Goal: Transaction & Acquisition: Book appointment/travel/reservation

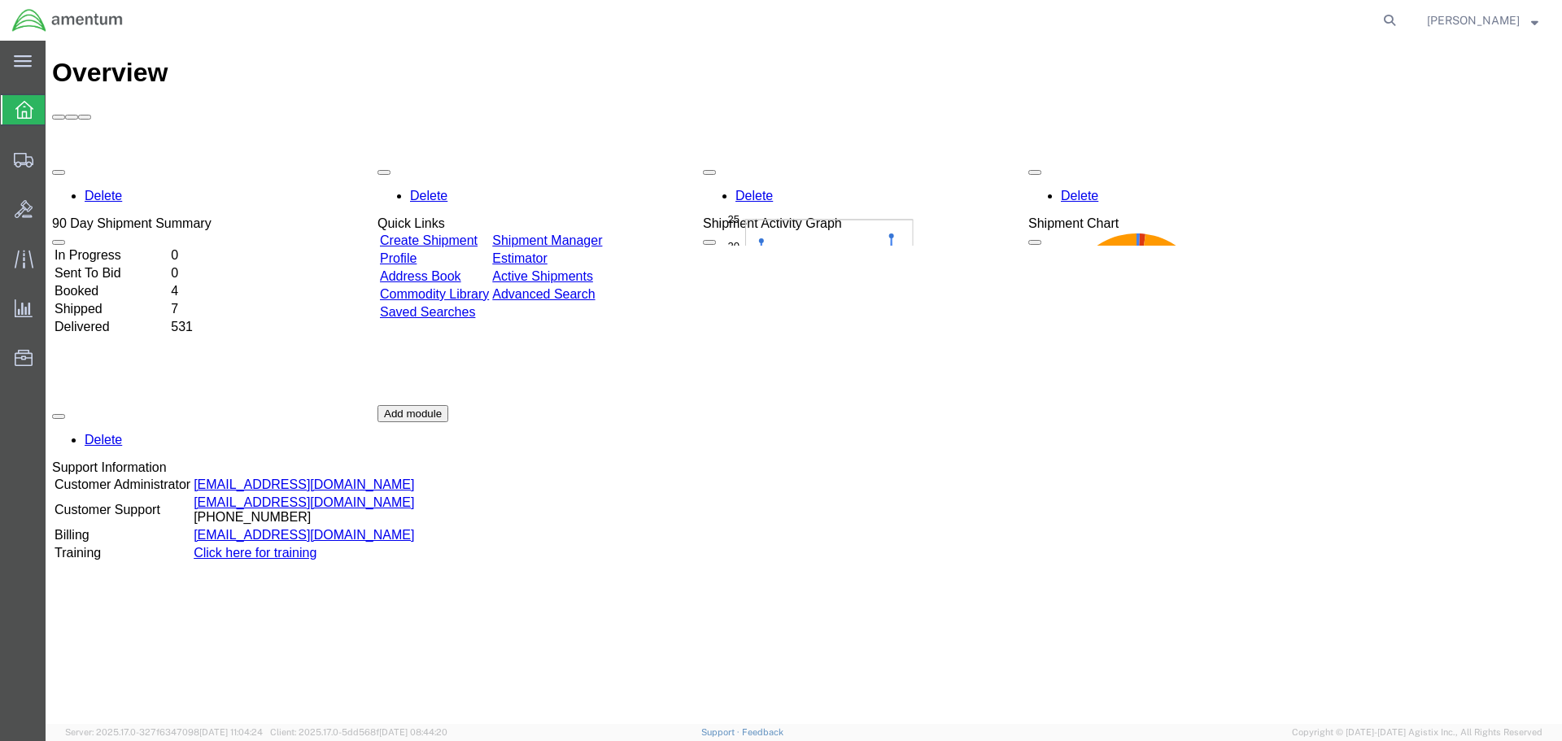
click at [442, 234] on link "Create Shipment" at bounding box center [429, 241] width 98 height 14
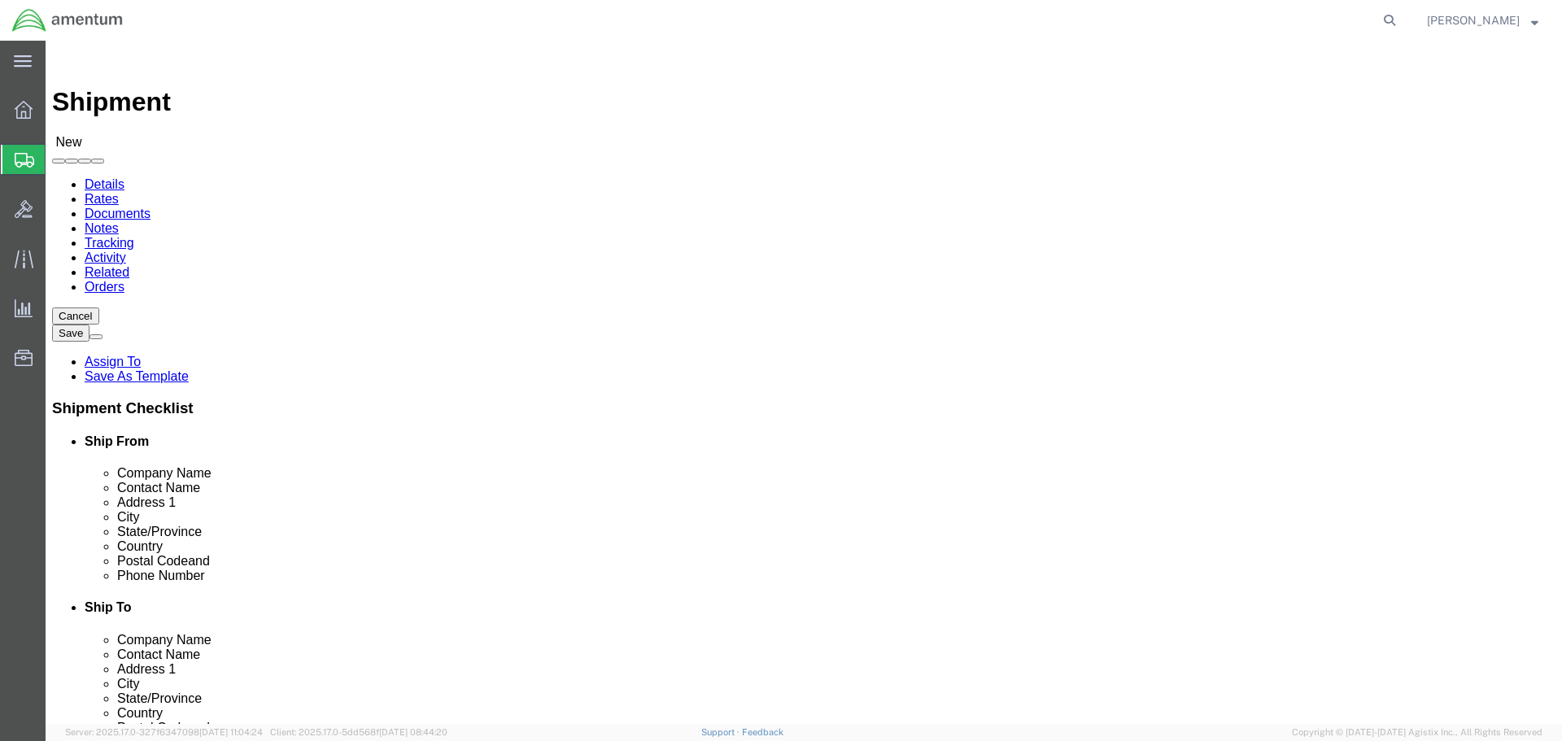
select select
select select "MYPROFILE"
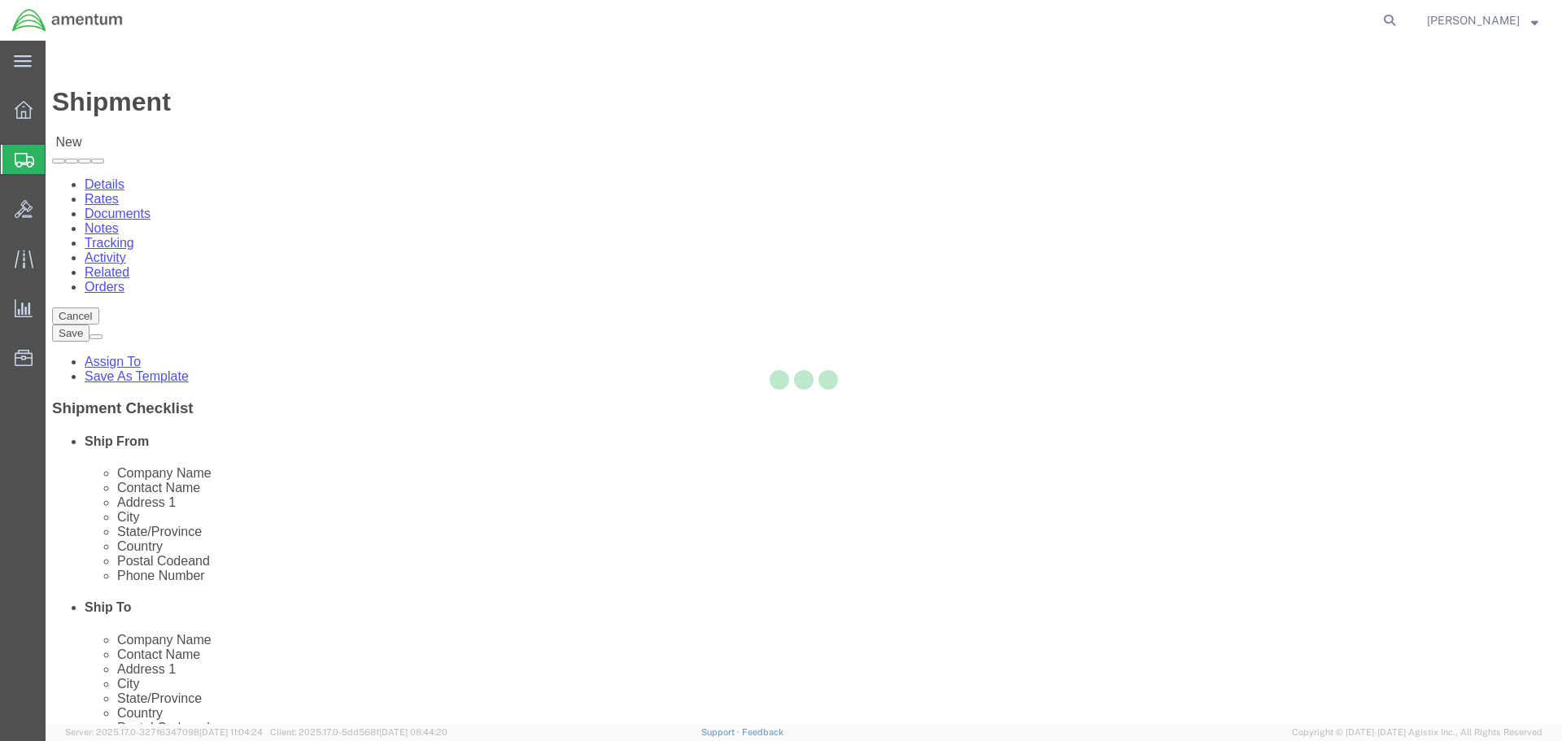
type input "Amentum Services, Inc."
type input "[PERSON_NAME]"
type input "4640 Subchaser Ct"
type input "Building 200"
type input "[GEOGRAPHIC_DATA]"
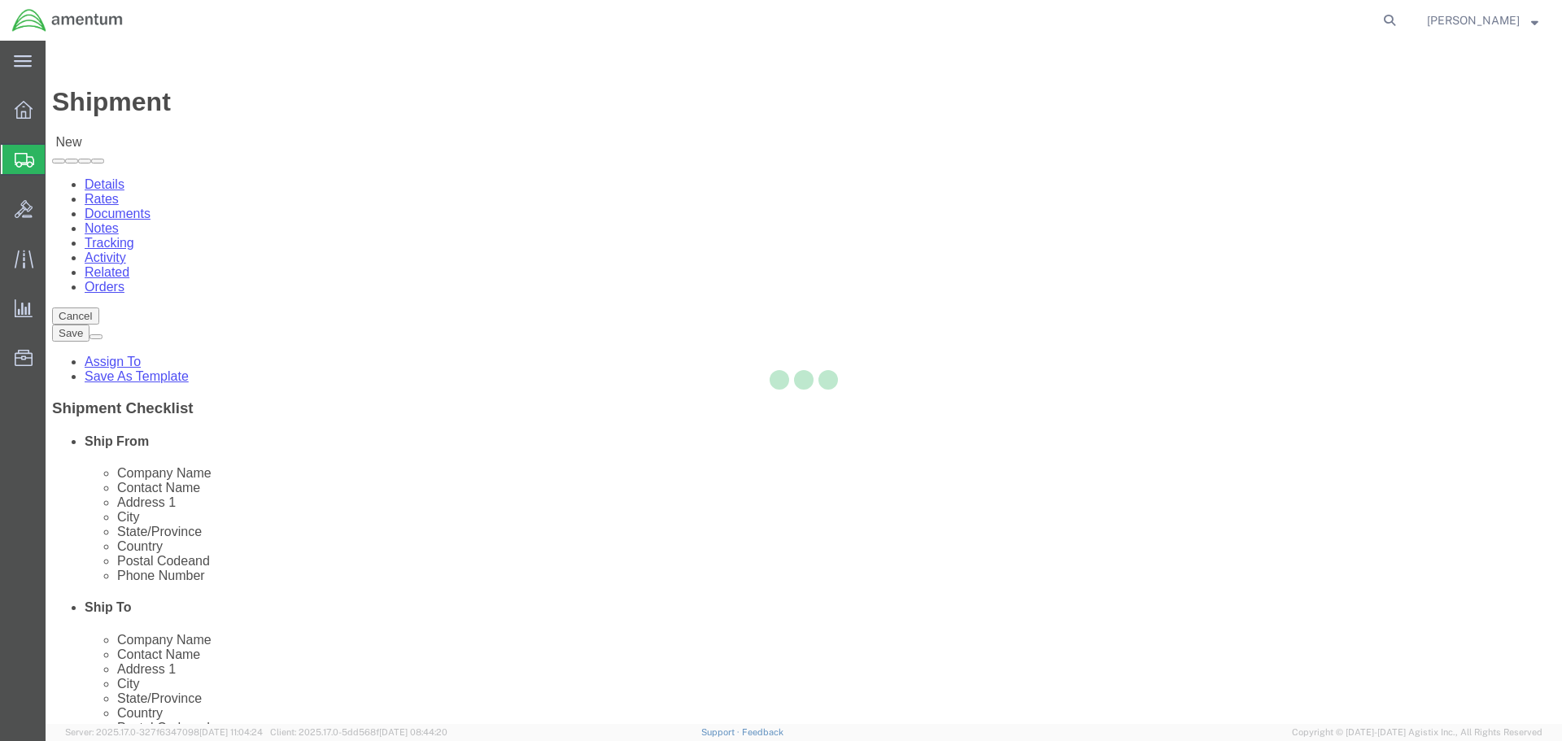
type input "32244"
type input "[PHONE_NUMBER]"
type input "309"
type input "[PERSON_NAME][EMAIL_ADDRESS][PERSON_NAME][DOMAIN_NAME]"
checkbox input "true"
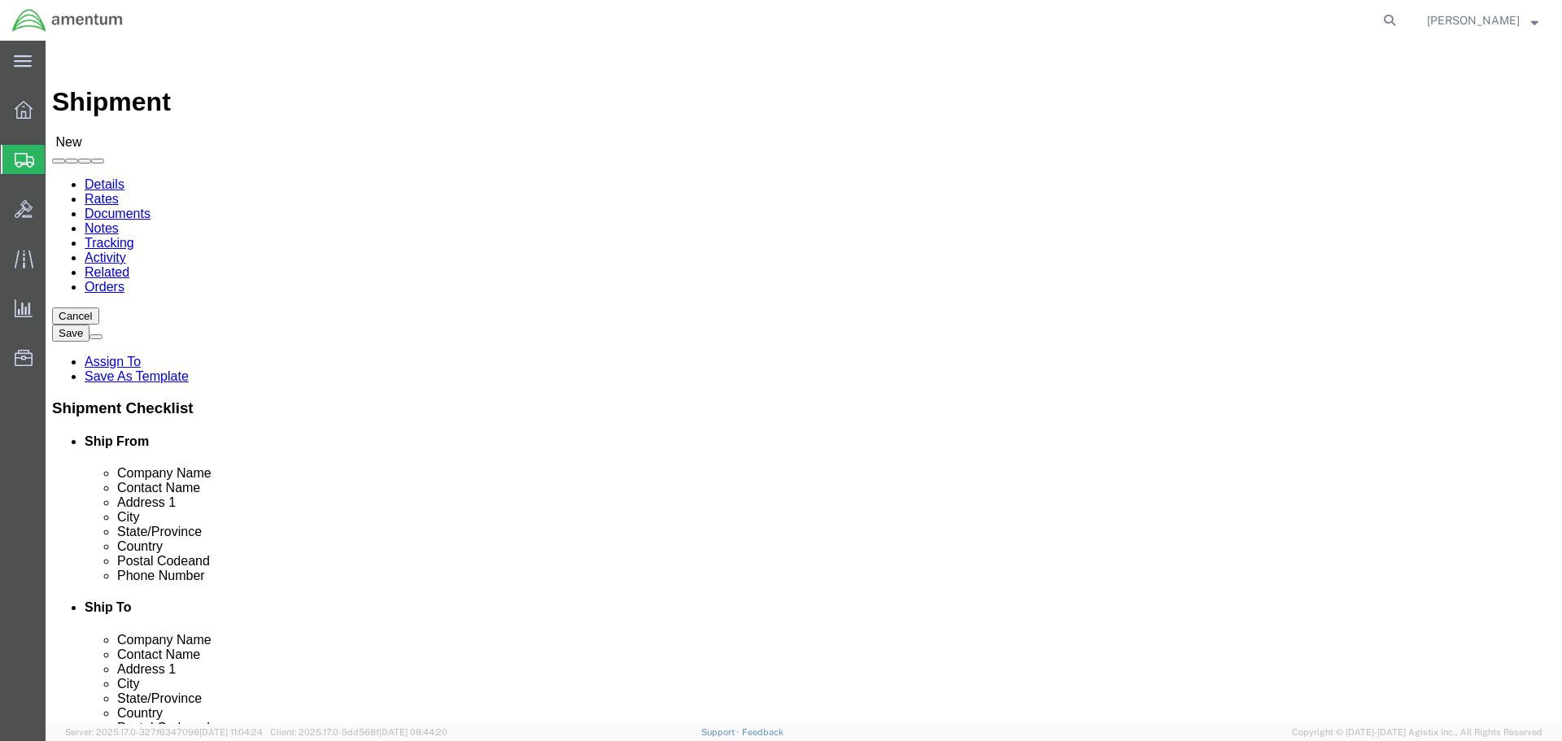
select select "FL"
type input "epr"
select select "49933"
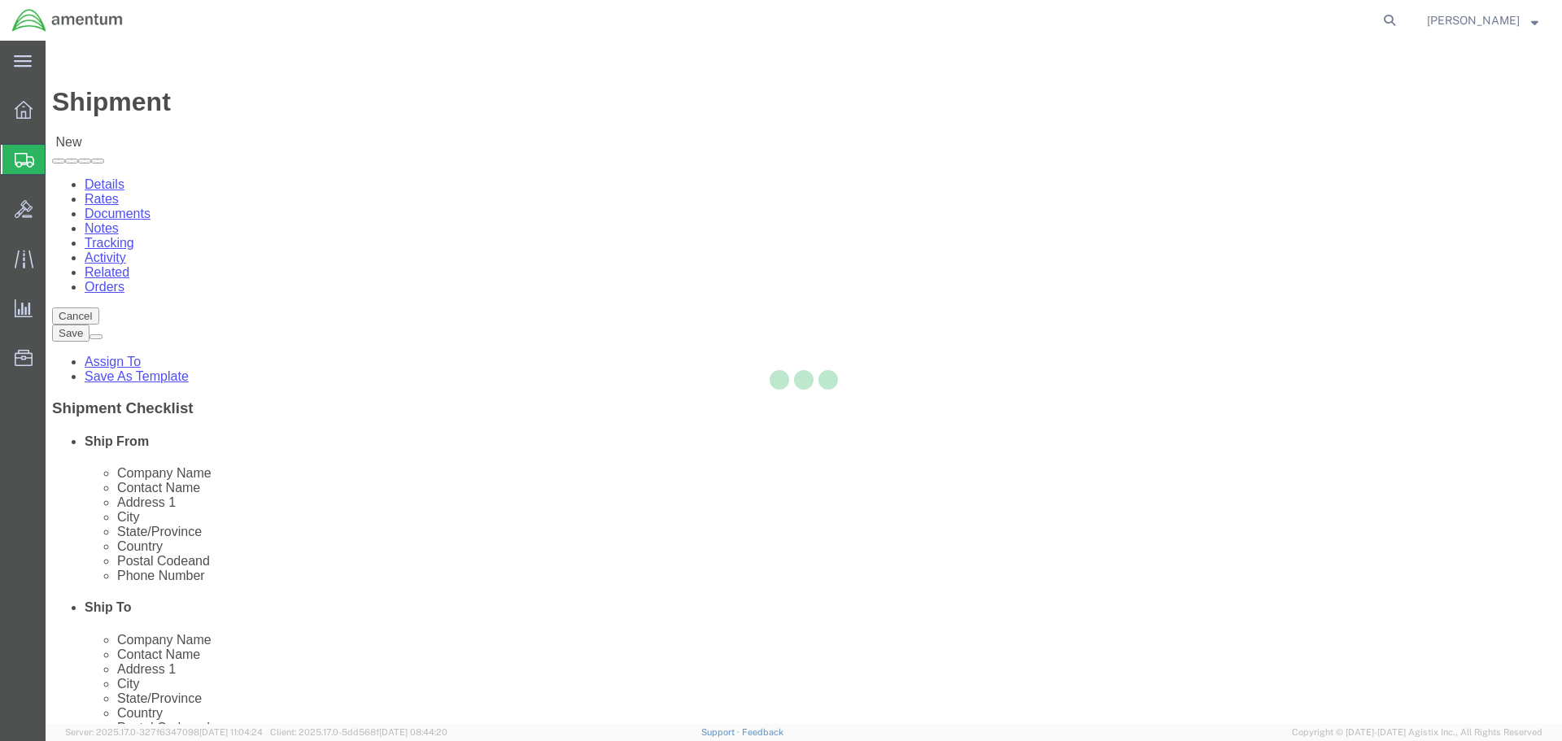
type input "Amentum Services, Inc"
type input "[PERSON_NAME]"
type input "[STREET_ADDRESS]"
type input "c/o Amentum Services, Inc."
type input "Aguadilla"
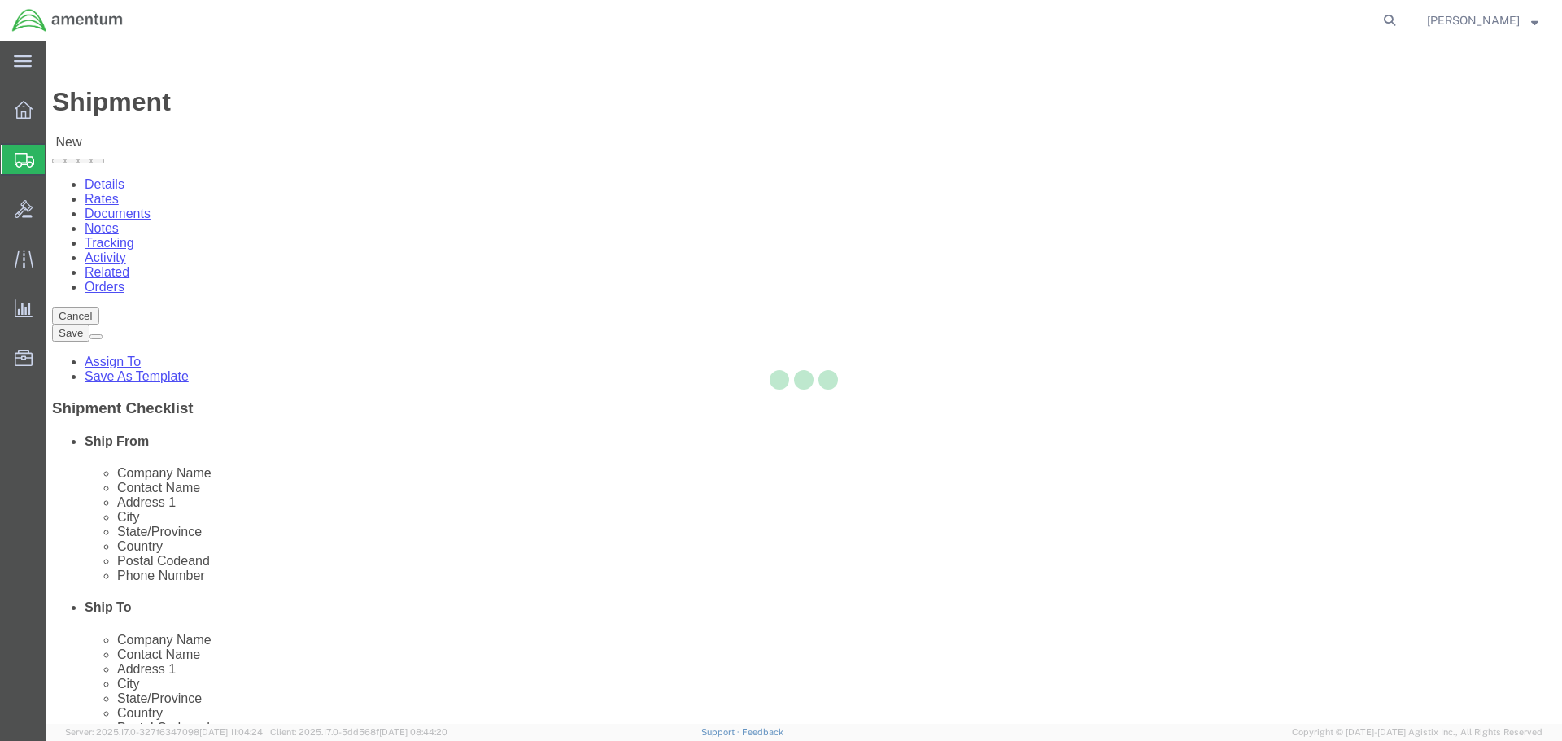
type input "00604"
type input "[PHONE_NUMBER]"
type input "[PERSON_NAME][EMAIL_ADDRESS][PERSON_NAME][DOMAIN_NAME]"
checkbox input "true"
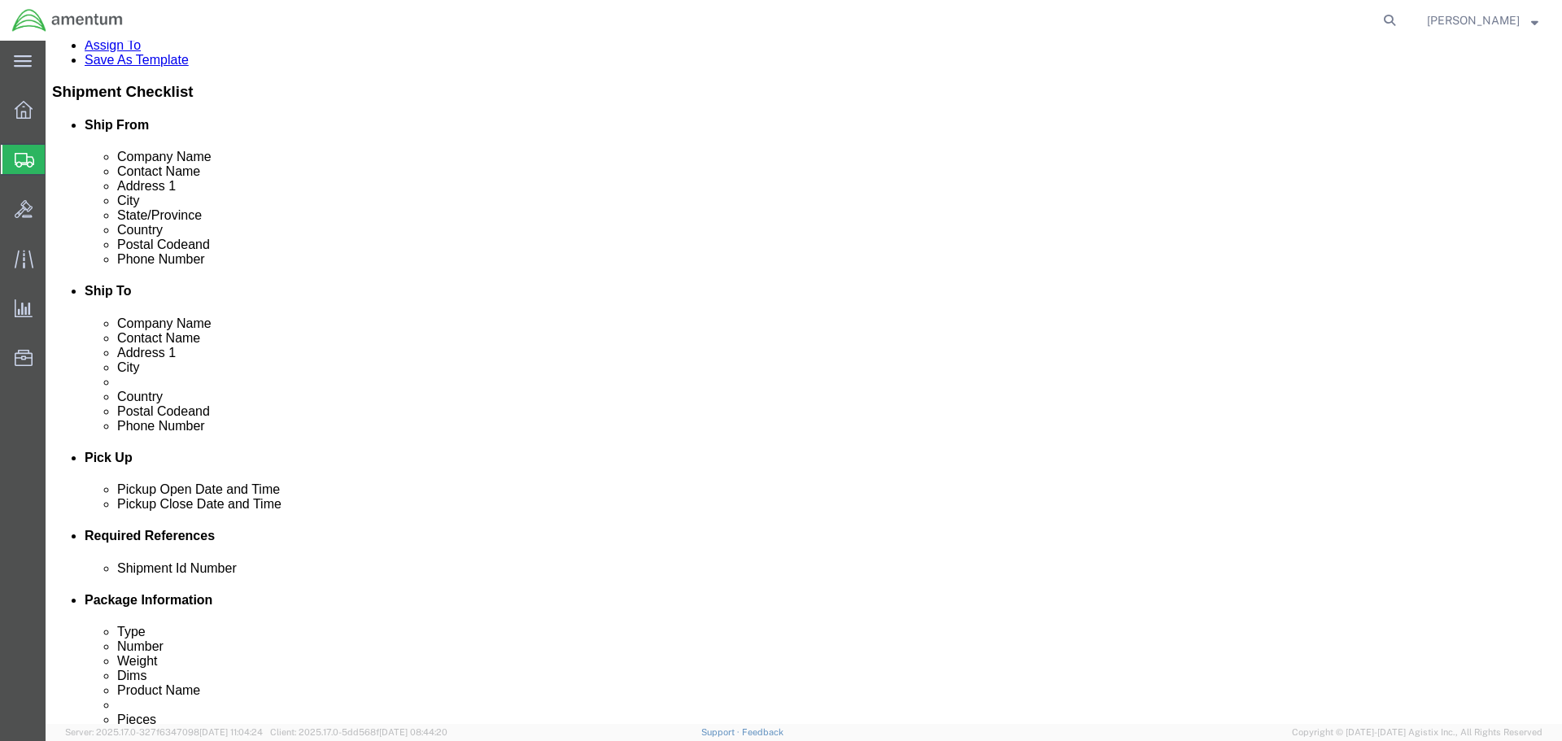
scroll to position [407, 0]
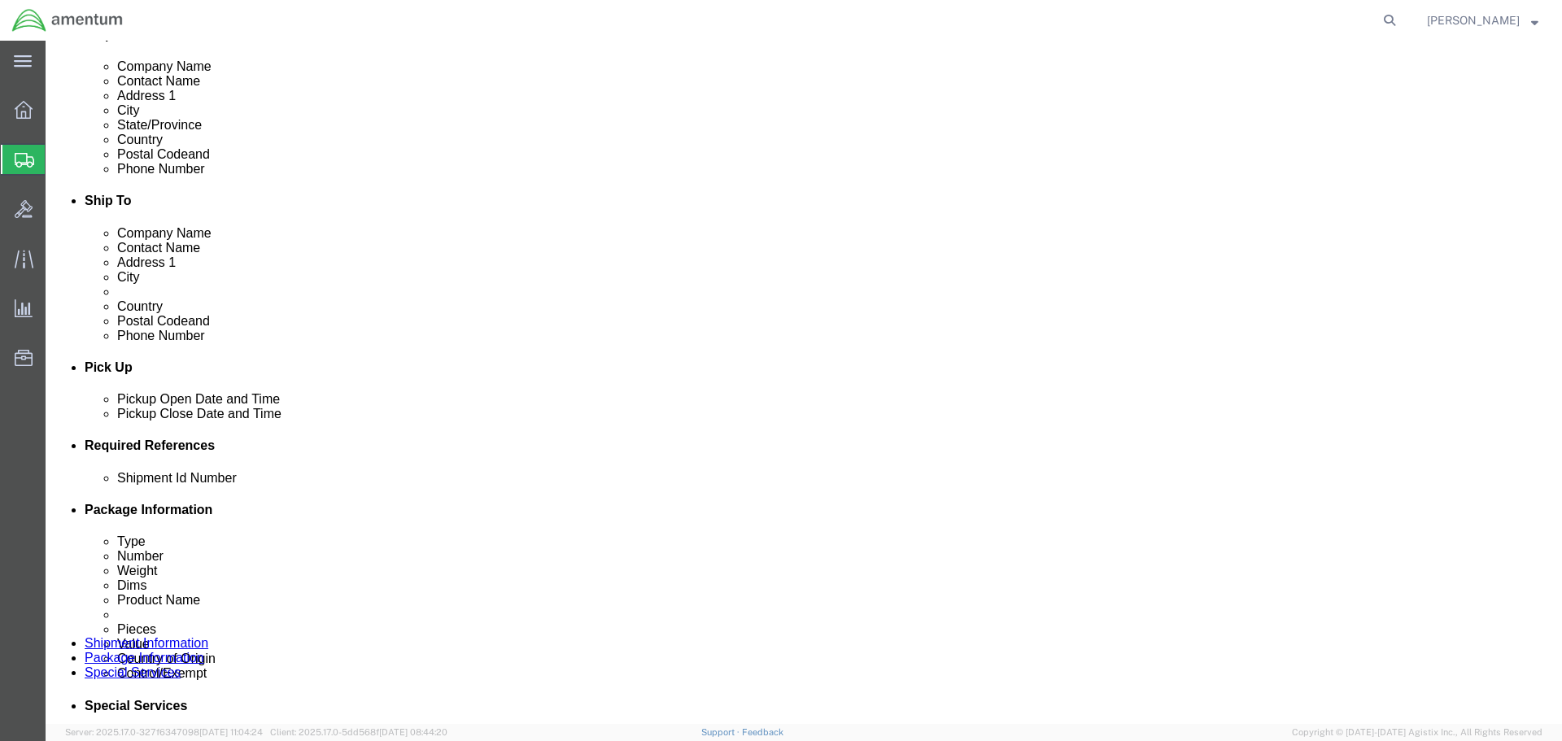
click input "text"
type input "p"
type input "PPC TO EPR"
click button "Add reference"
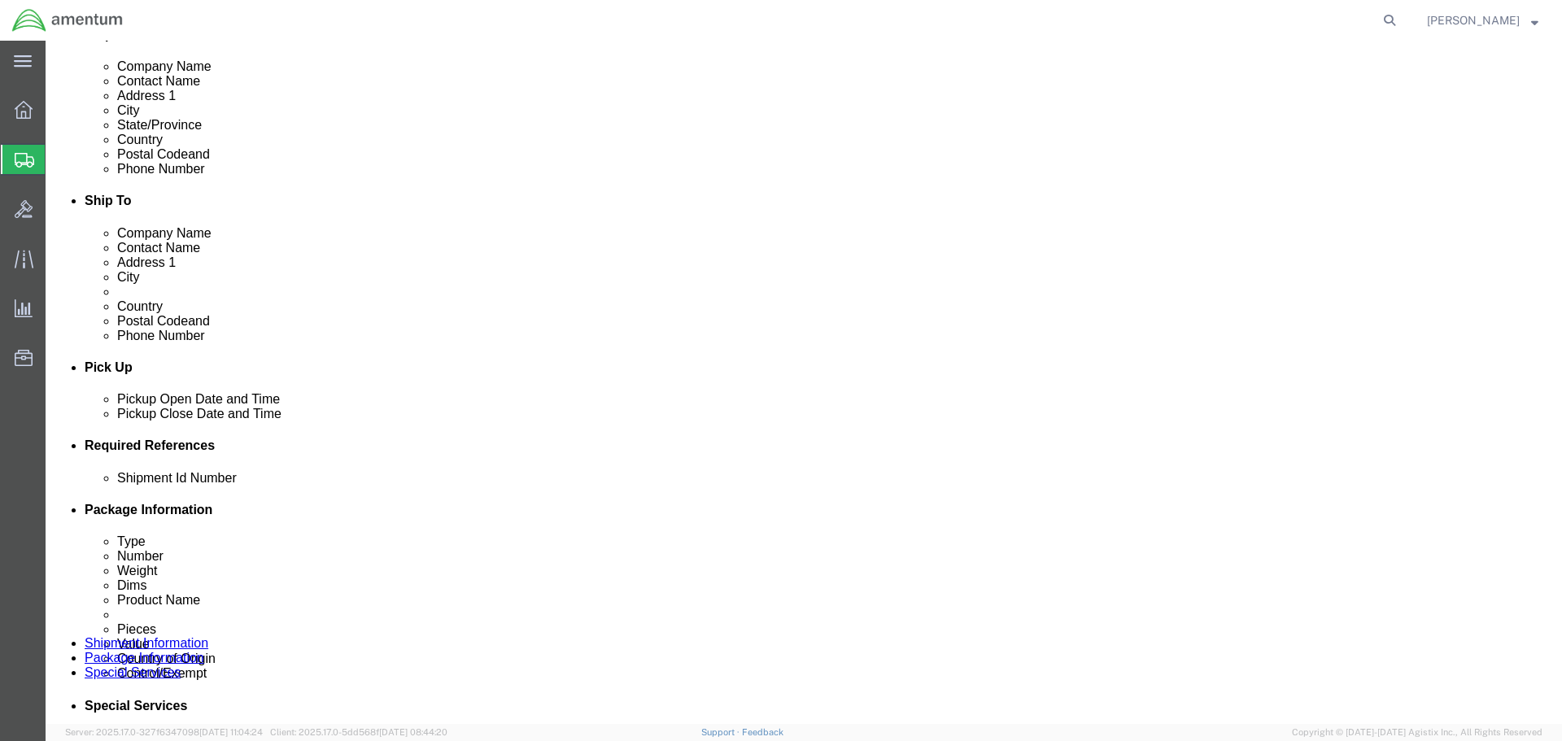
click button "Add reference"
click select "Select Account Type Activity ID Airline Appointment Number ASN Batch Request # …"
select select "PROJNUM"
click select "Select Account Type Activity ID Airline Appointment Number ASN Batch Request # …"
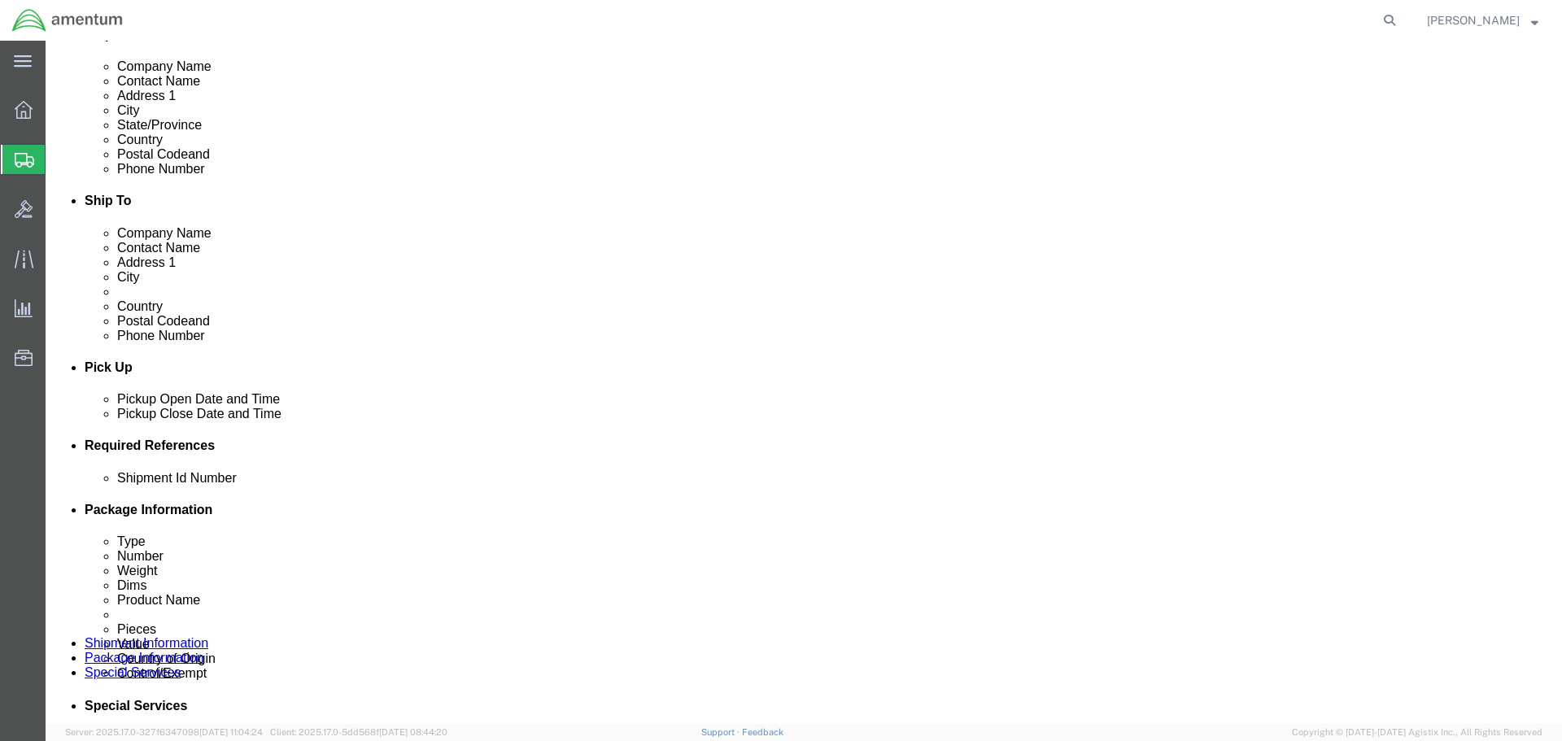
type input "6118.03.03.2219.000.SER.0000"
select select "DEPT"
type input "CBP"
select select "CUSTREF"
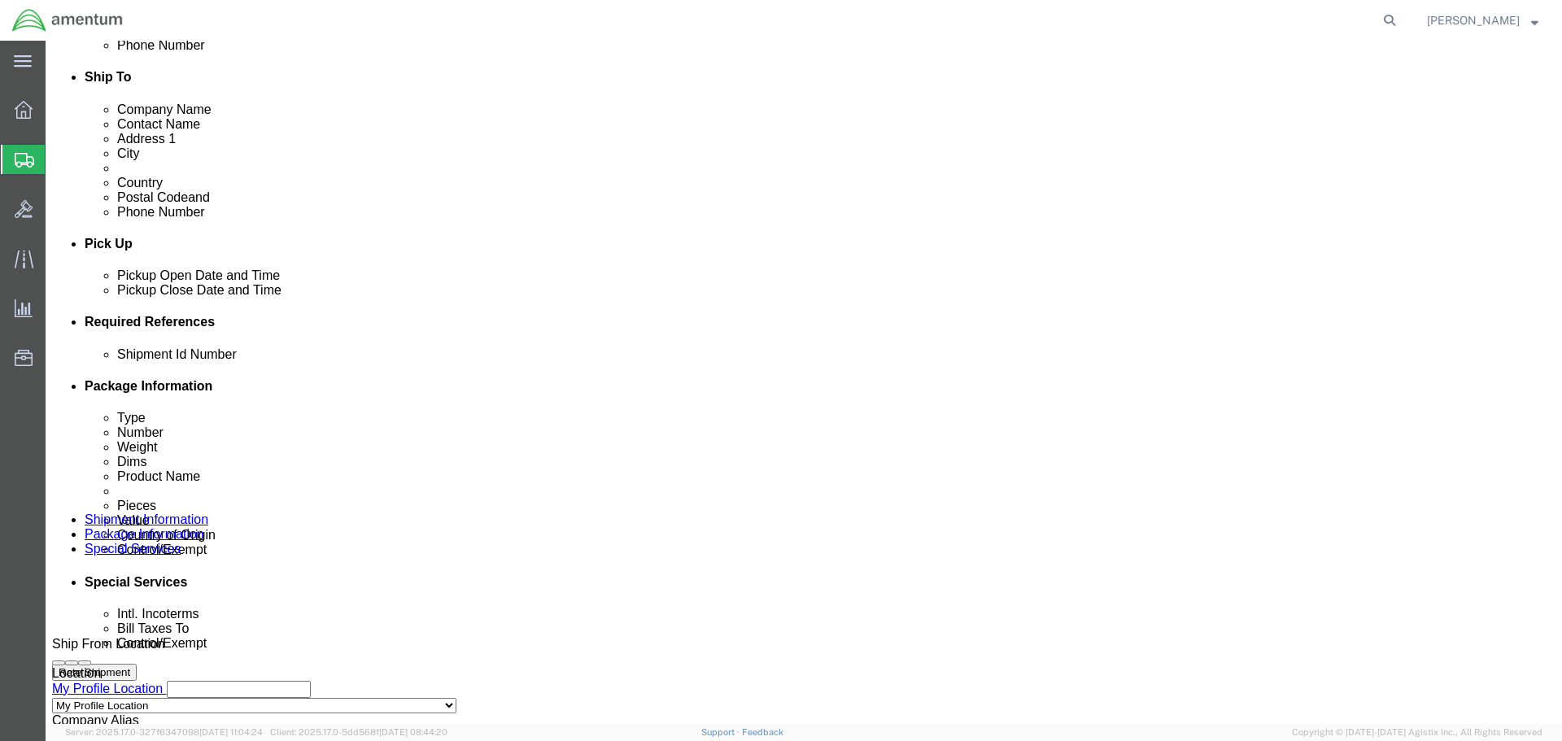
scroll to position [745, 0]
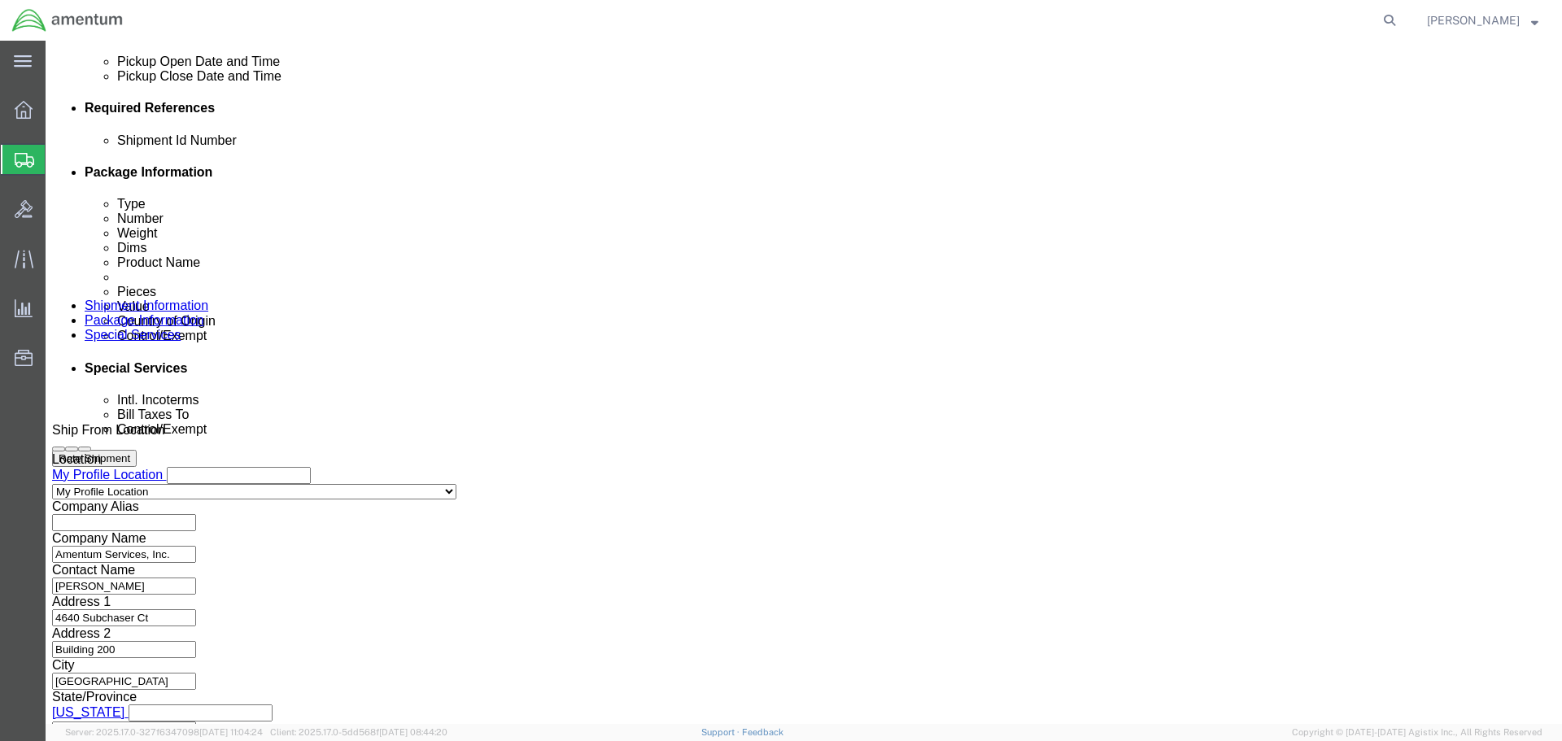
type input "3985-48300"
click button "Continue"
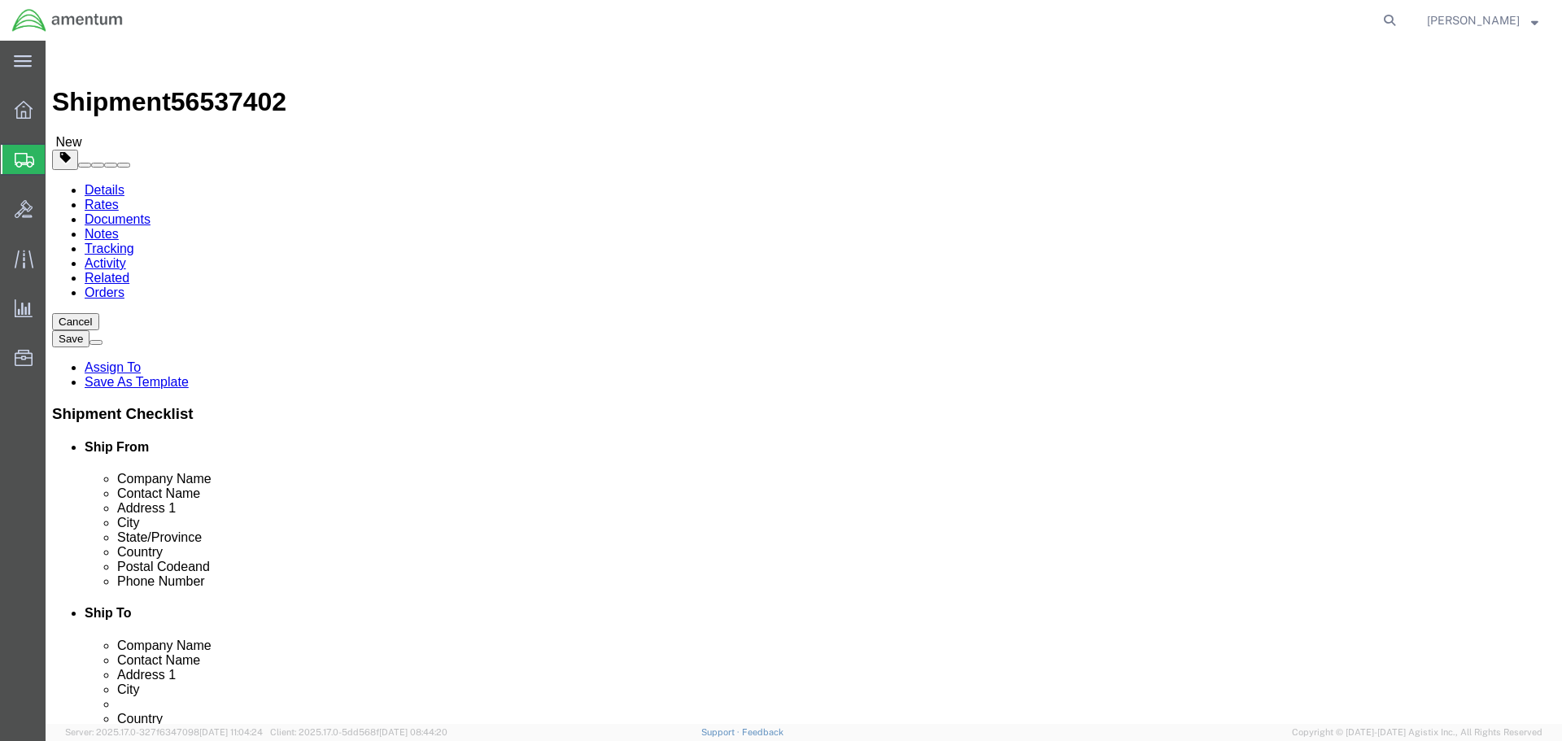
click select "Select BCK Boxes Bale(s) Basket(s) Bolt(s) Bottle(s) Buckets Bulk Bundle(s) Can…"
select select "YRPK"
click select "Select BCK Boxes Bale(s) Basket(s) Bolt(s) Bottle(s) Buckets Bulk Bundle(s) Can…"
click input "text"
type input "27"
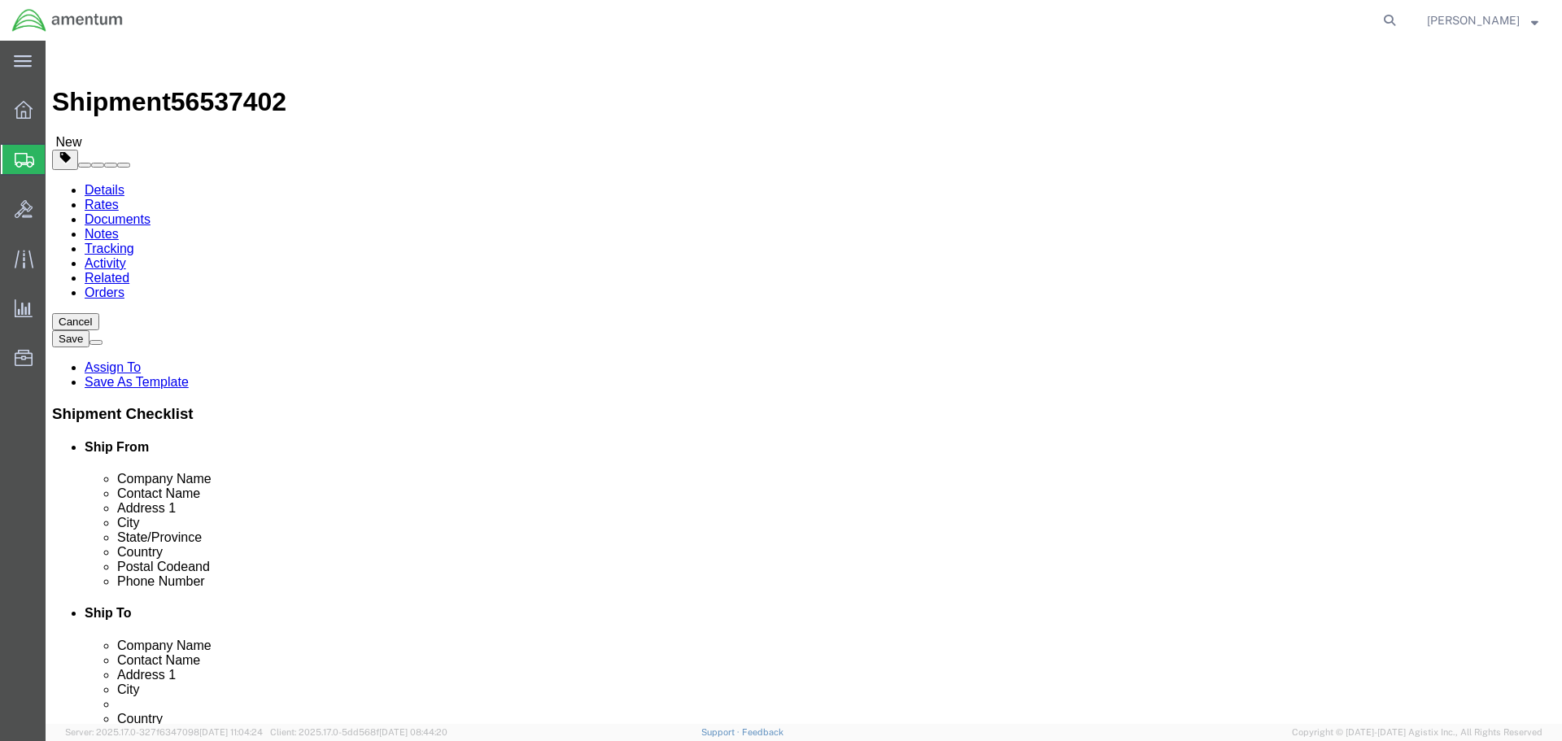
type input "27"
type input "16"
type input "80"
click link "Add Content"
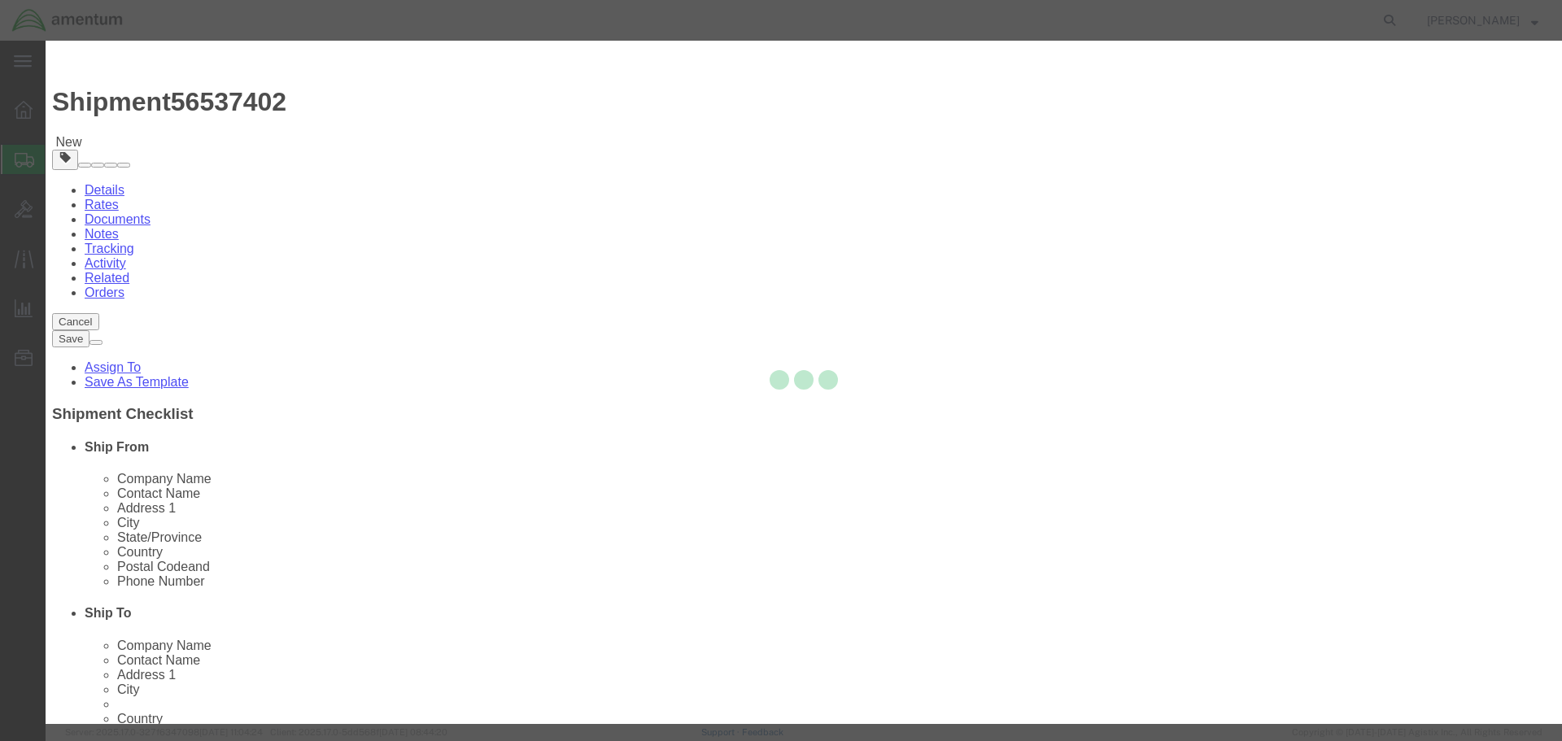
click at [694, 165] on div at bounding box center [804, 382] width 1517 height 683
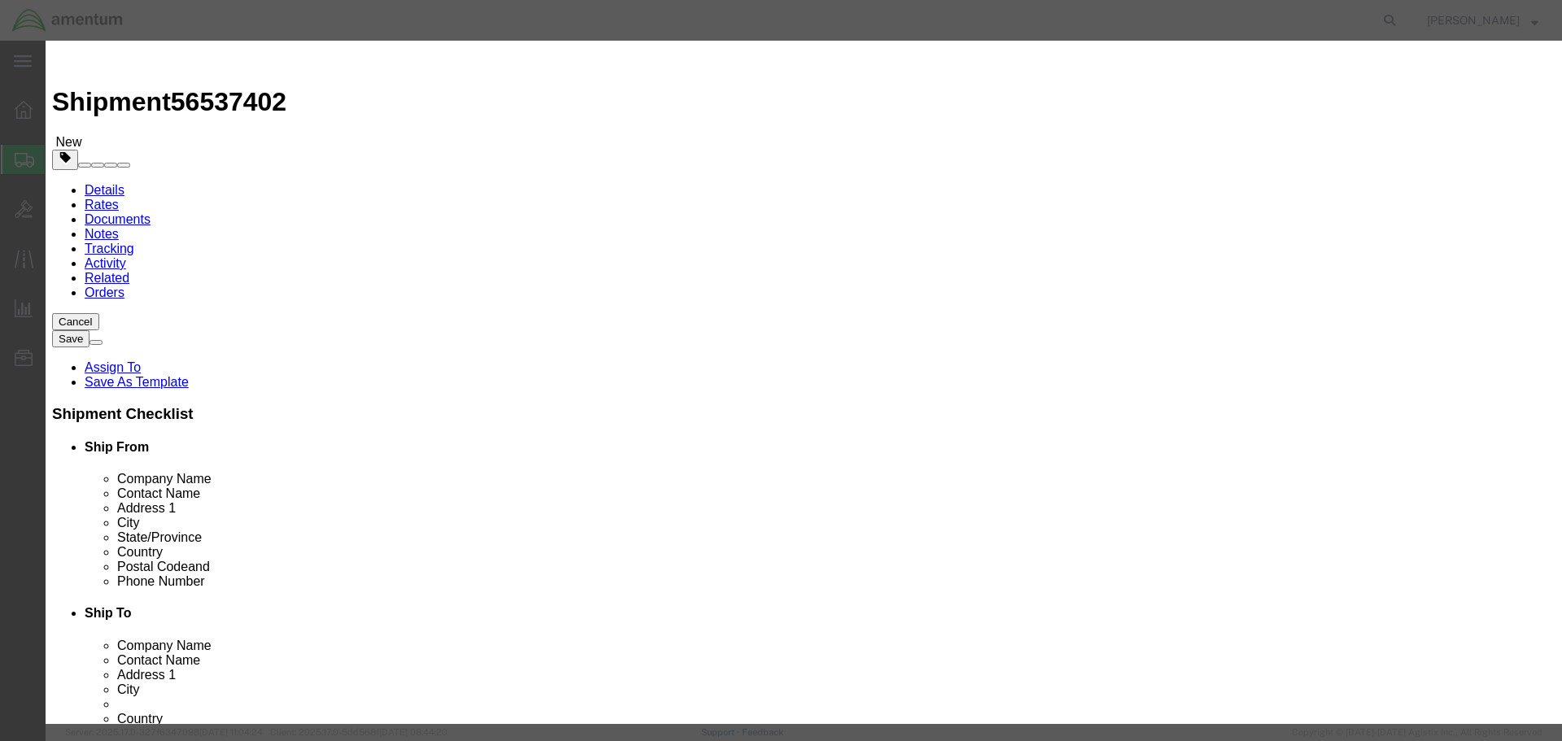
click input "text"
type input "p"
type input "PEDESTAL POWER AND CONTROL"
type input "1"
type input "350000"
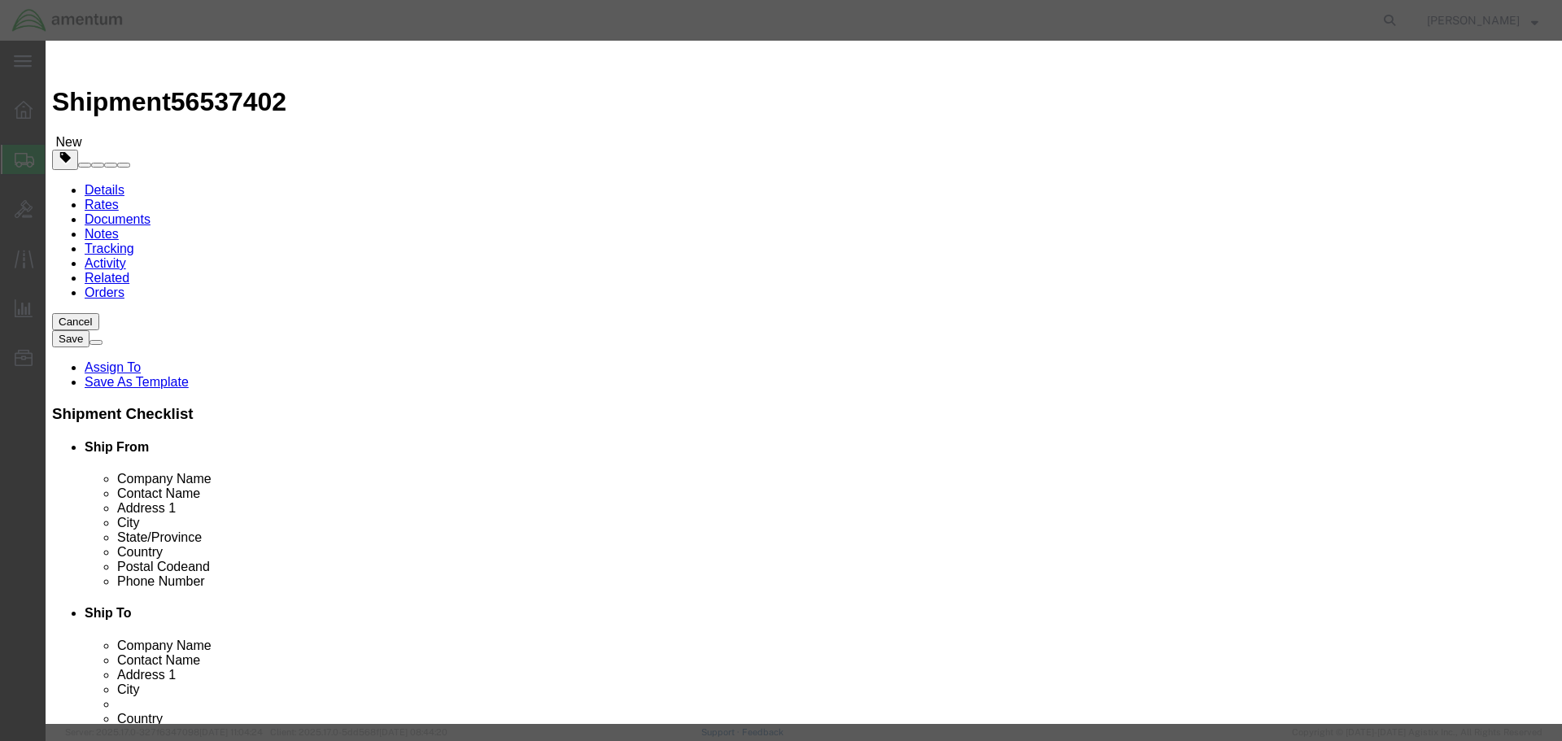
click input "text"
type input "3985-48300"
click input "text"
type input "1048"
click select "Select [GEOGRAPHIC_DATA] [GEOGRAPHIC_DATA] [GEOGRAPHIC_DATA] [GEOGRAPHIC_DATA] …"
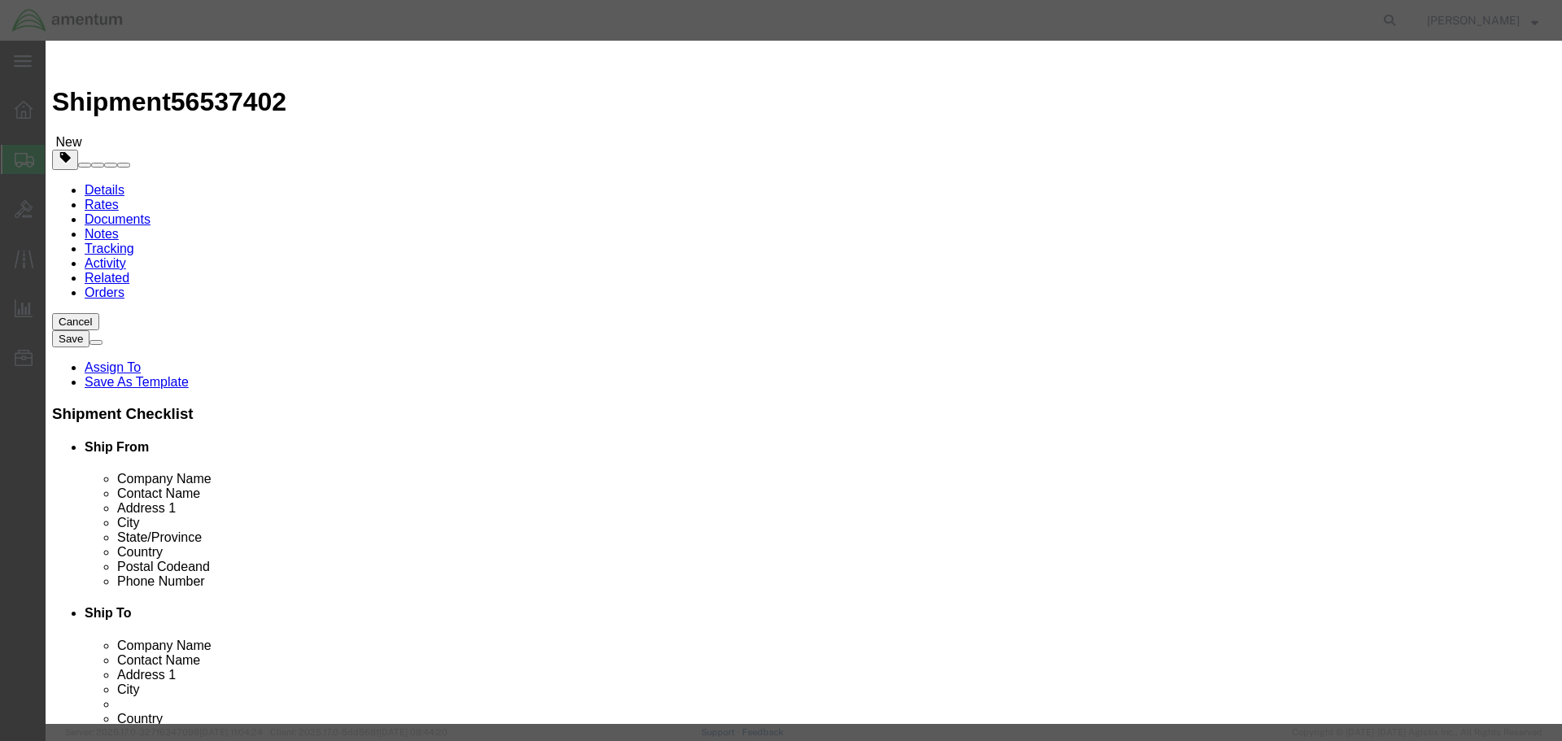
select select "GB"
click select "Select [GEOGRAPHIC_DATA] [GEOGRAPHIC_DATA] [GEOGRAPHIC_DATA] [GEOGRAPHIC_DATA] …"
click textarea
type textarea "[PERSON_NAME] AND CONTROL ASSEMBLY"
click button "Save & Close"
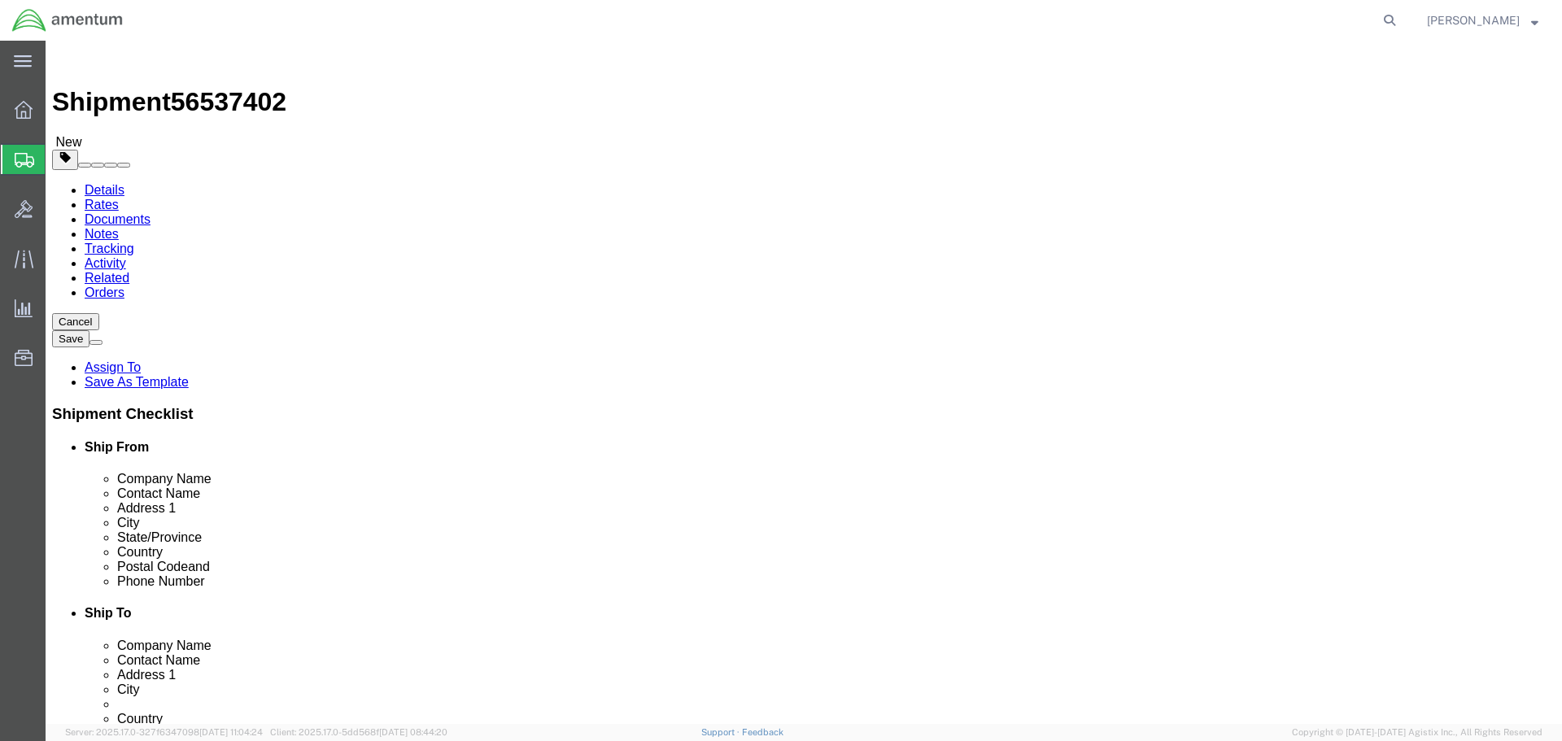
click button "Save"
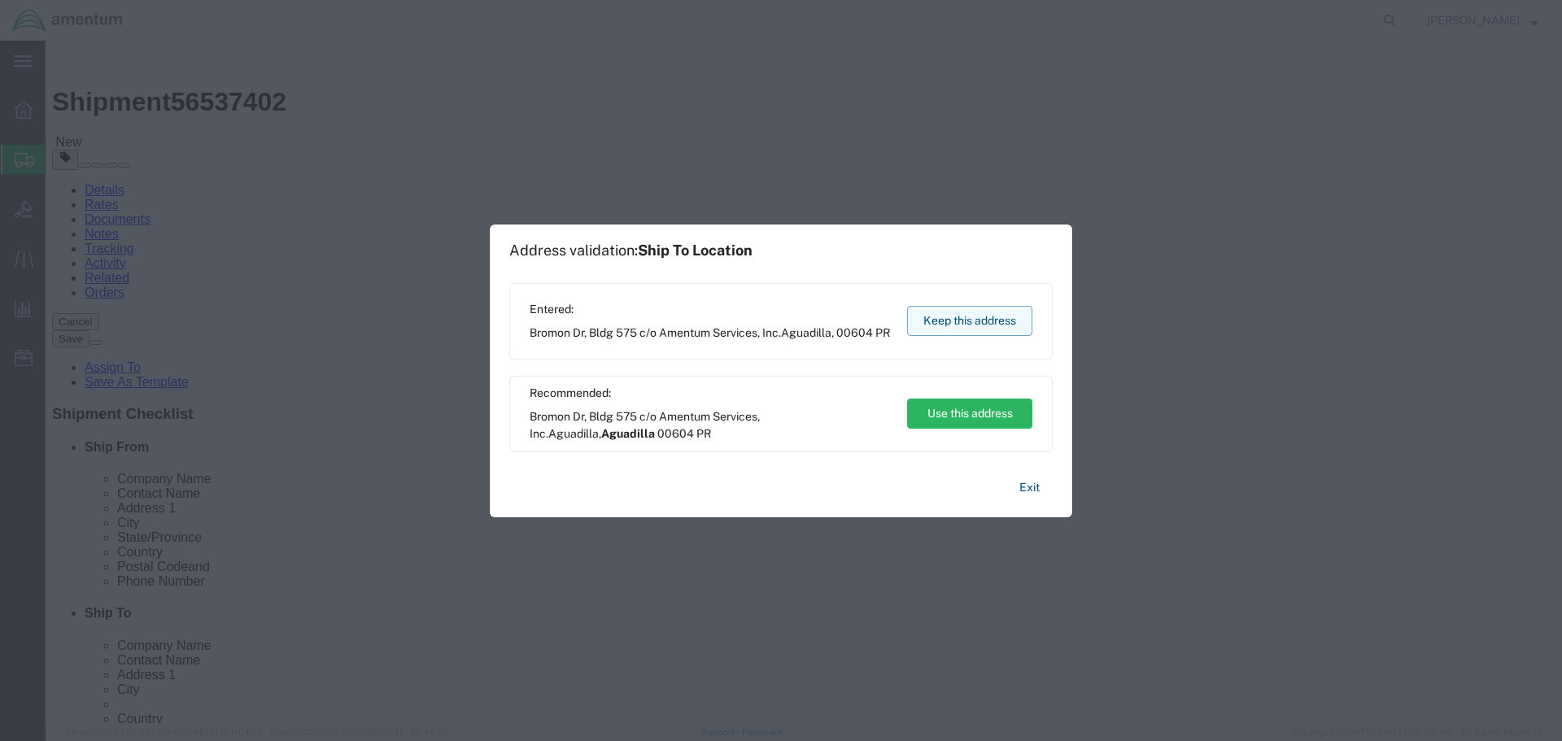
click at [998, 325] on button "Keep this address" at bounding box center [969, 321] width 125 height 30
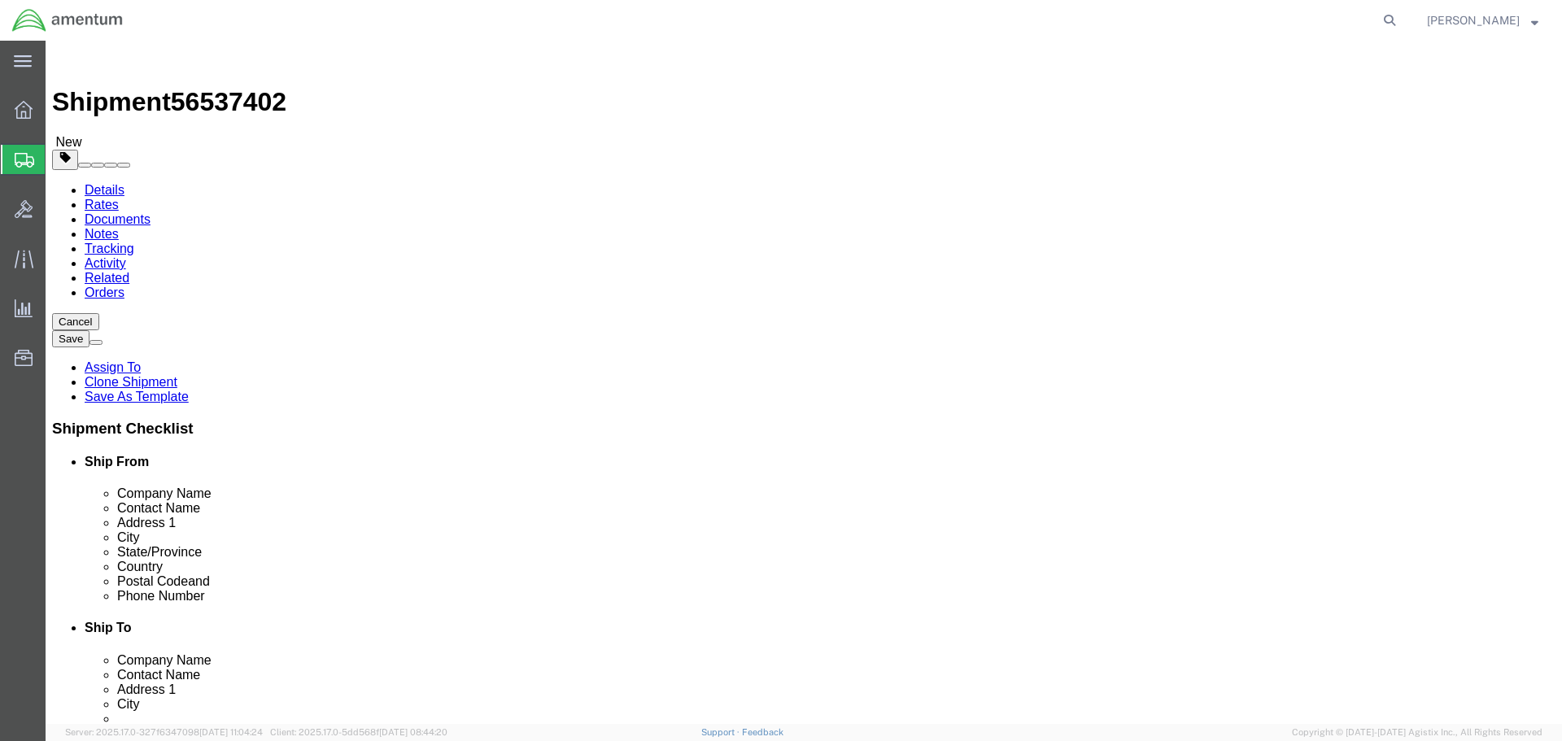
click at [0, 0] on span "Create Shipment" at bounding box center [0, 0] width 0 height 0
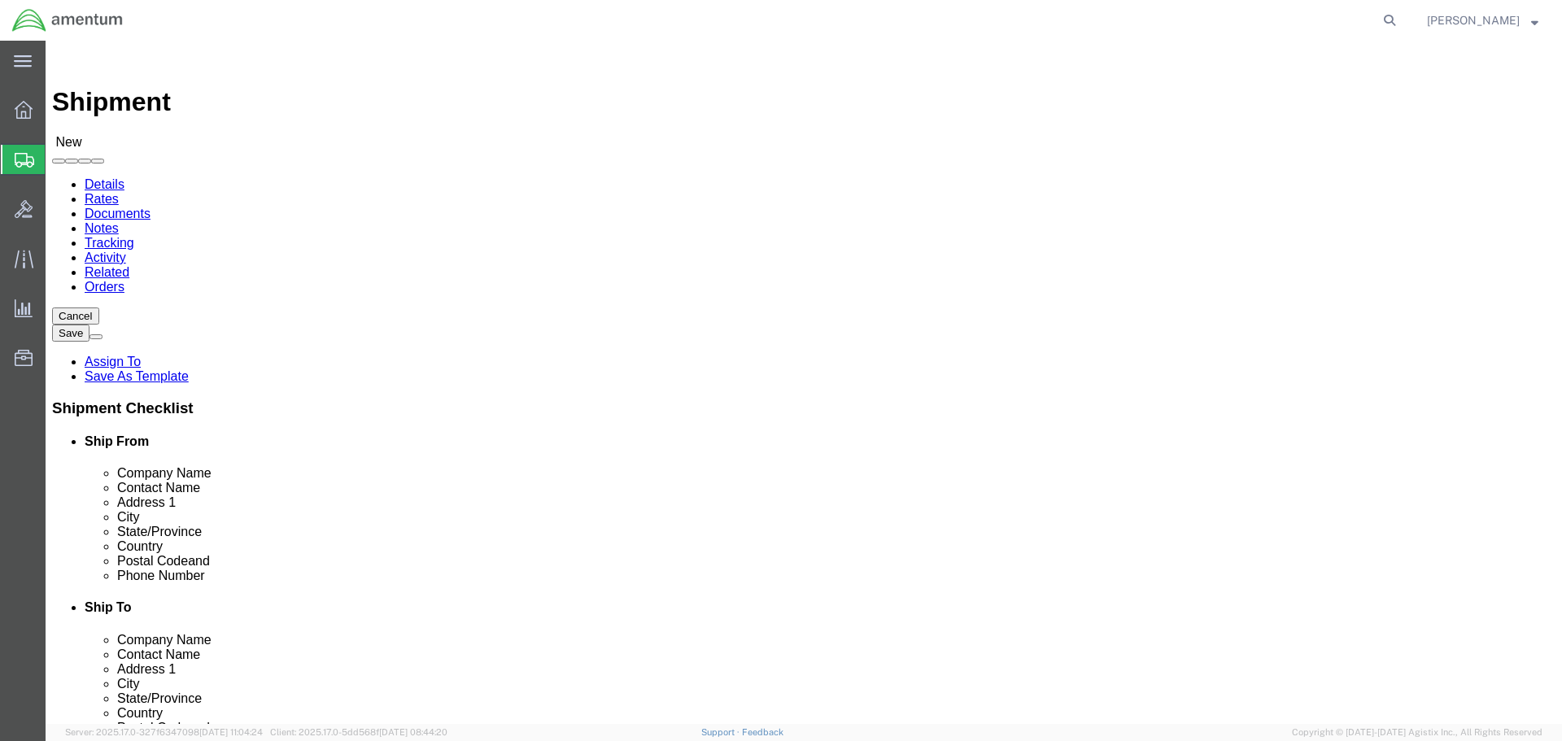
select select "MYPROFILE"
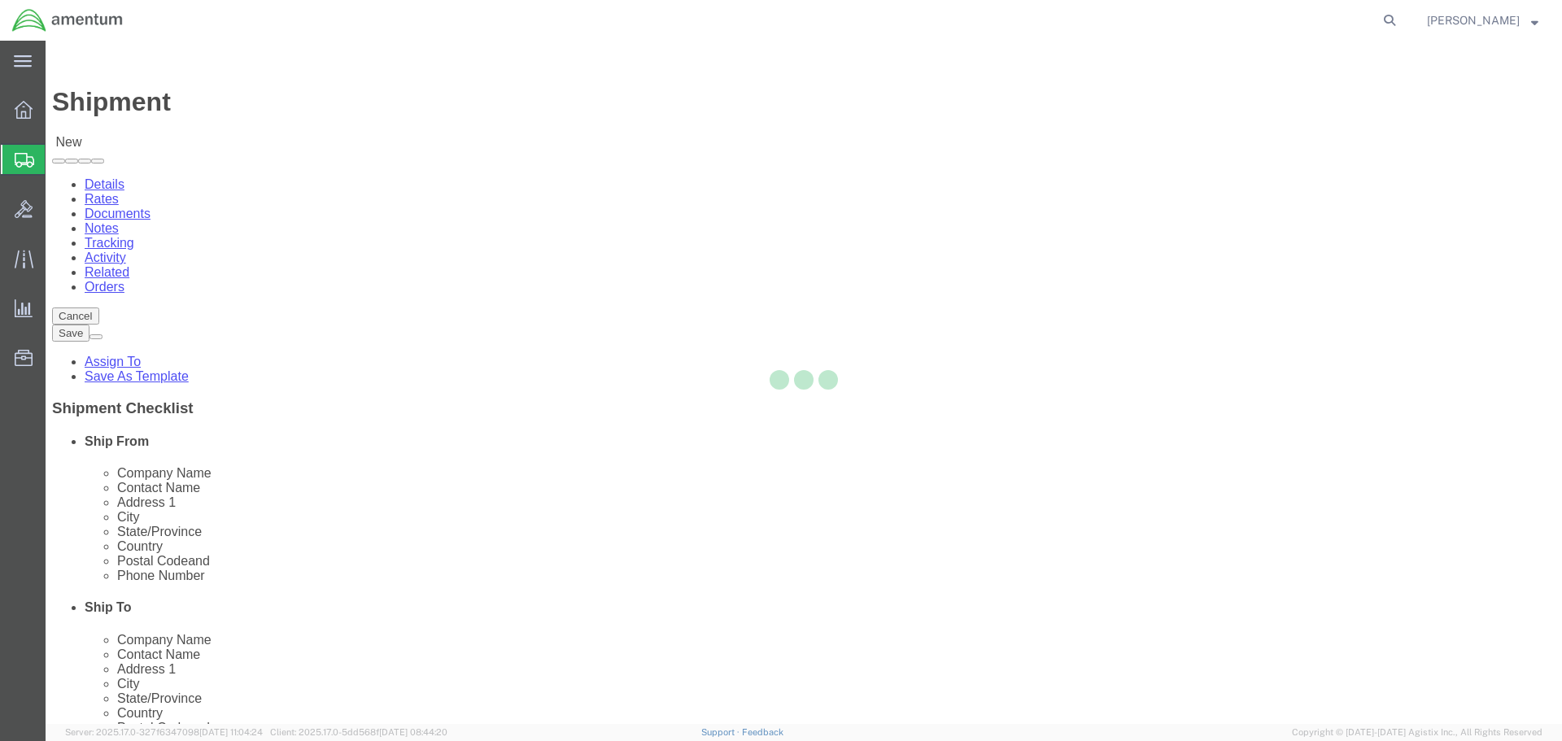
select select "FL"
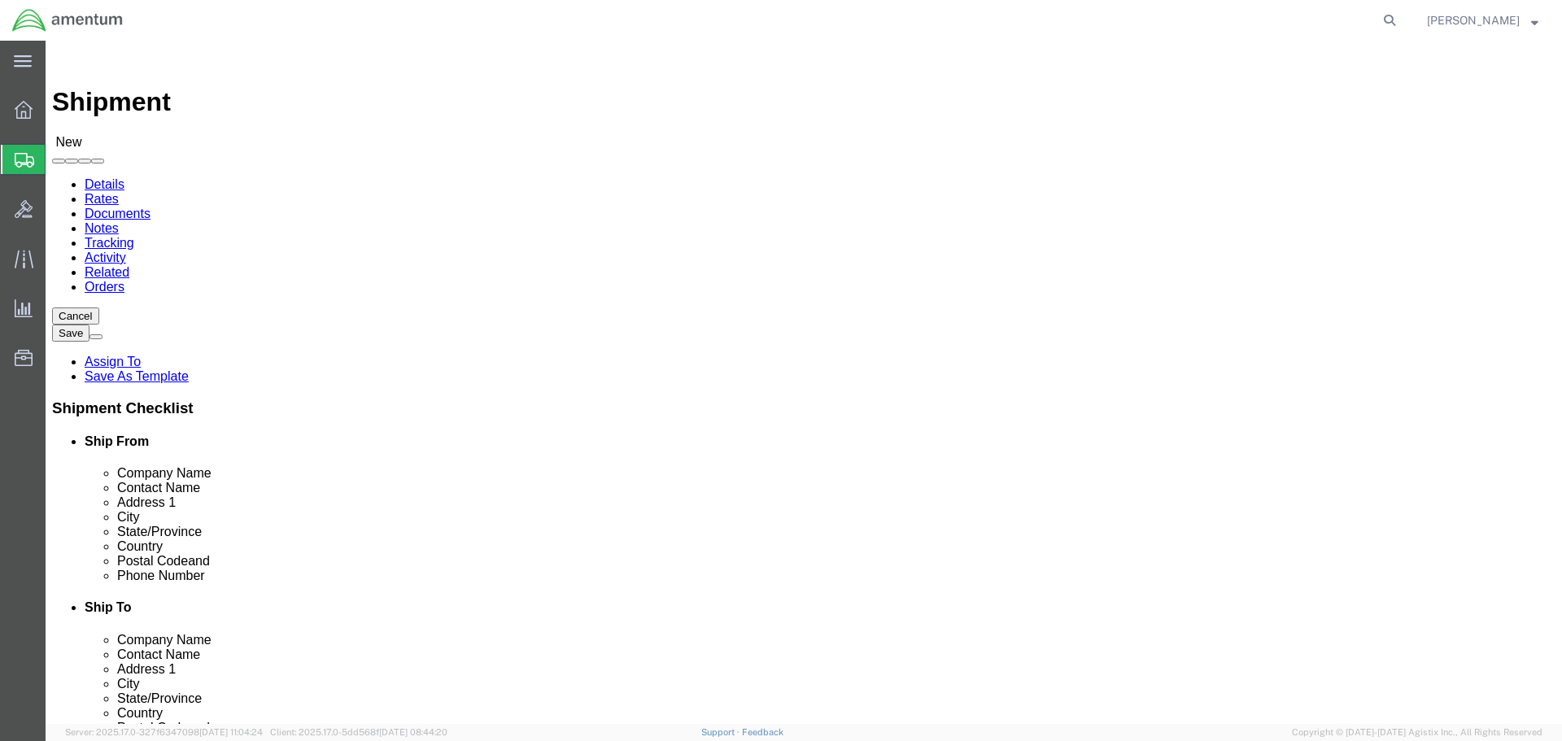
type input "ELP"
select select "[GEOGRAPHIC_DATA]"
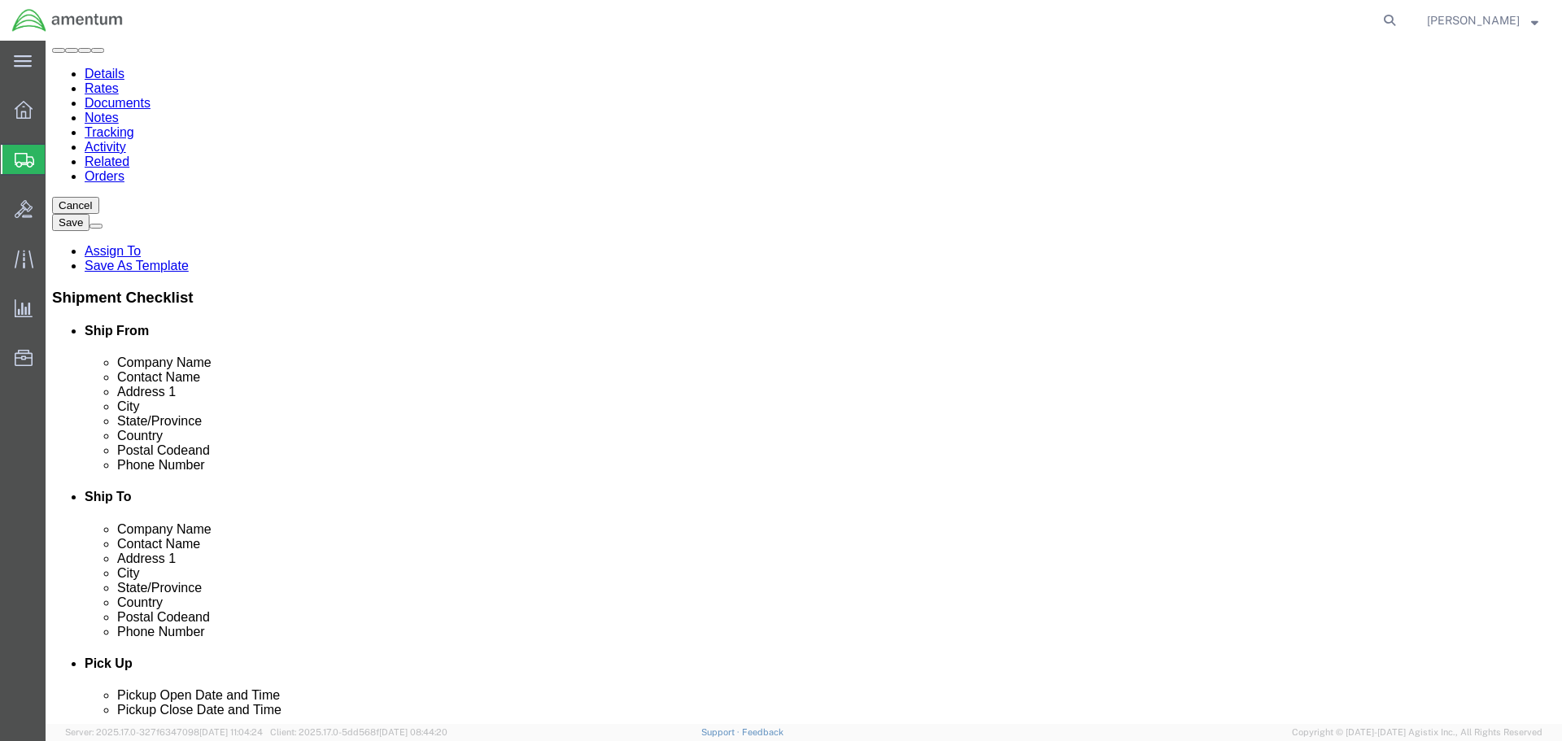
scroll to position [81, 0]
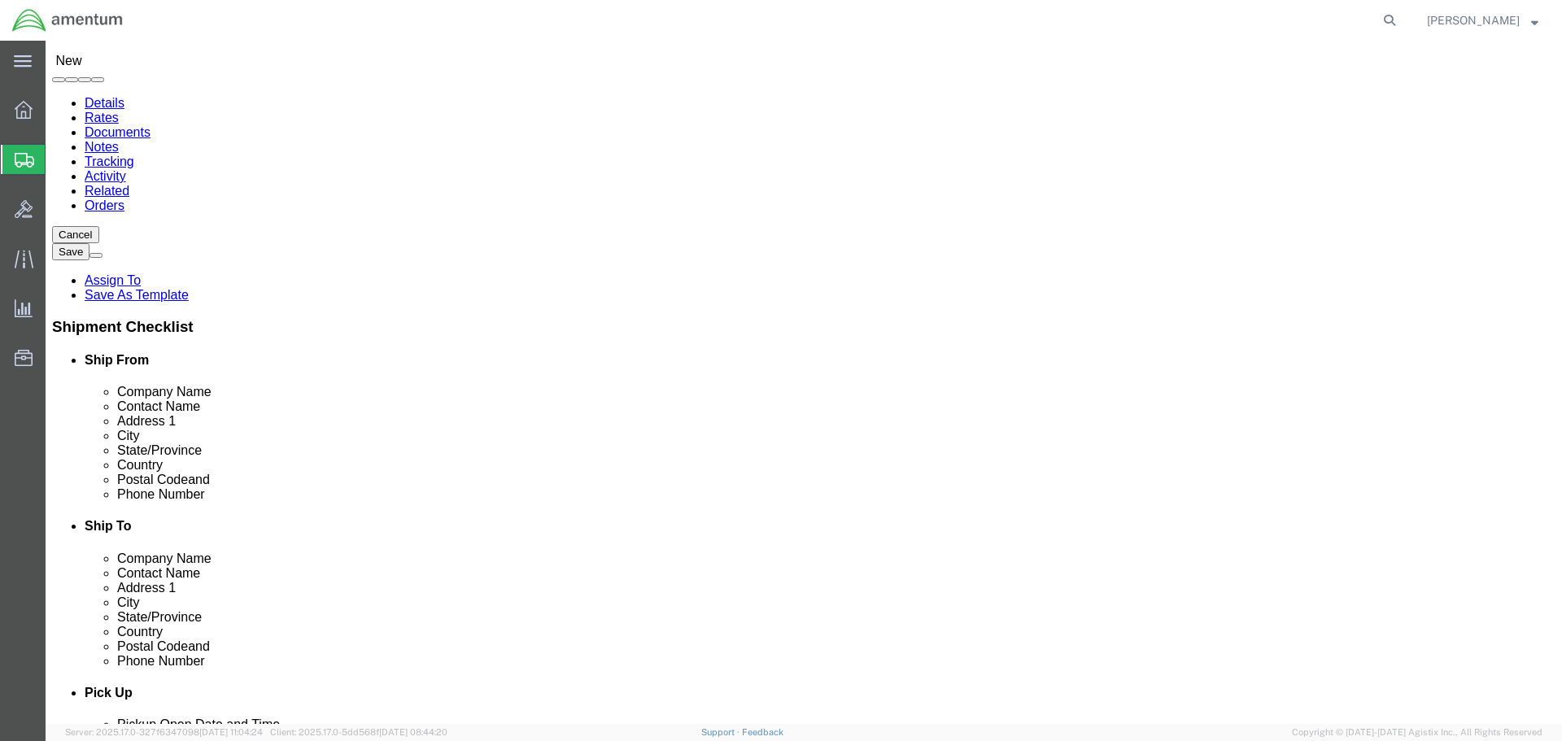
drag, startPoint x: 893, startPoint y: 255, endPoint x: 725, endPoint y: 248, distance: 167.8
click div "Contact Name"
type input "[PERSON_NAME]"
click p "ELP - AMENTUM SERVICES, INC - ([PERSON_NAME]) [STREET_ADDRESS][PERSON_NAME]"
select select
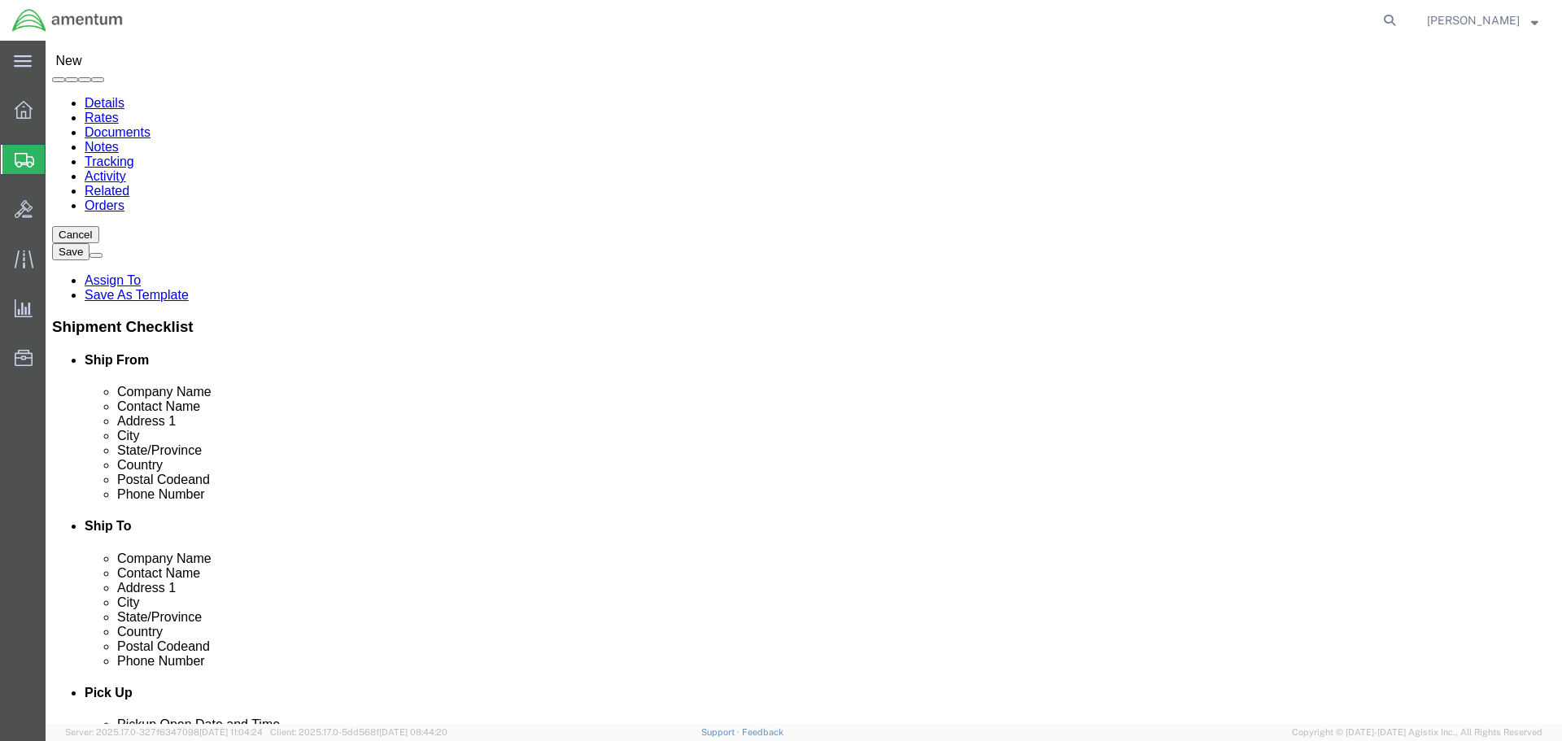
select select "[GEOGRAPHIC_DATA]"
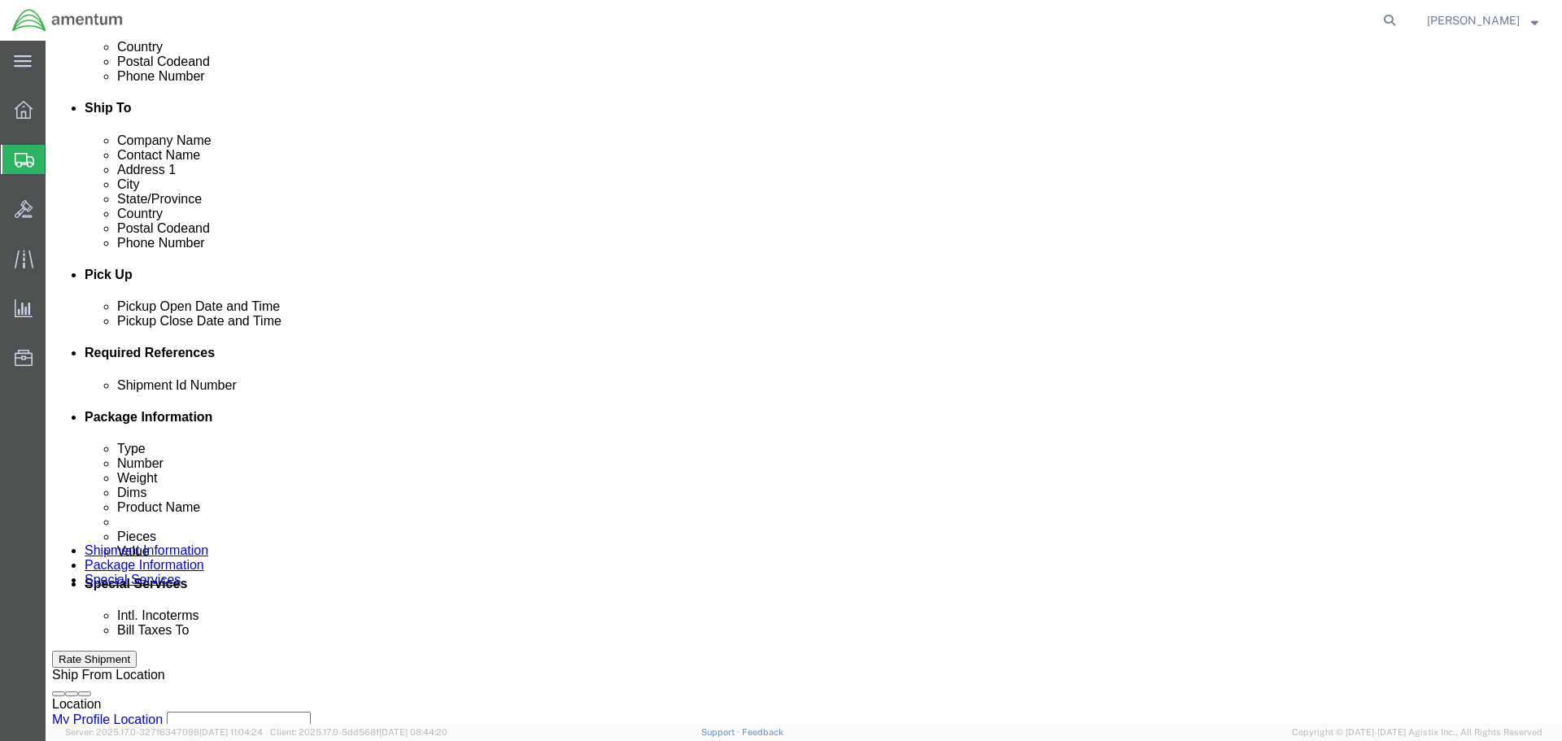
scroll to position [570, 0]
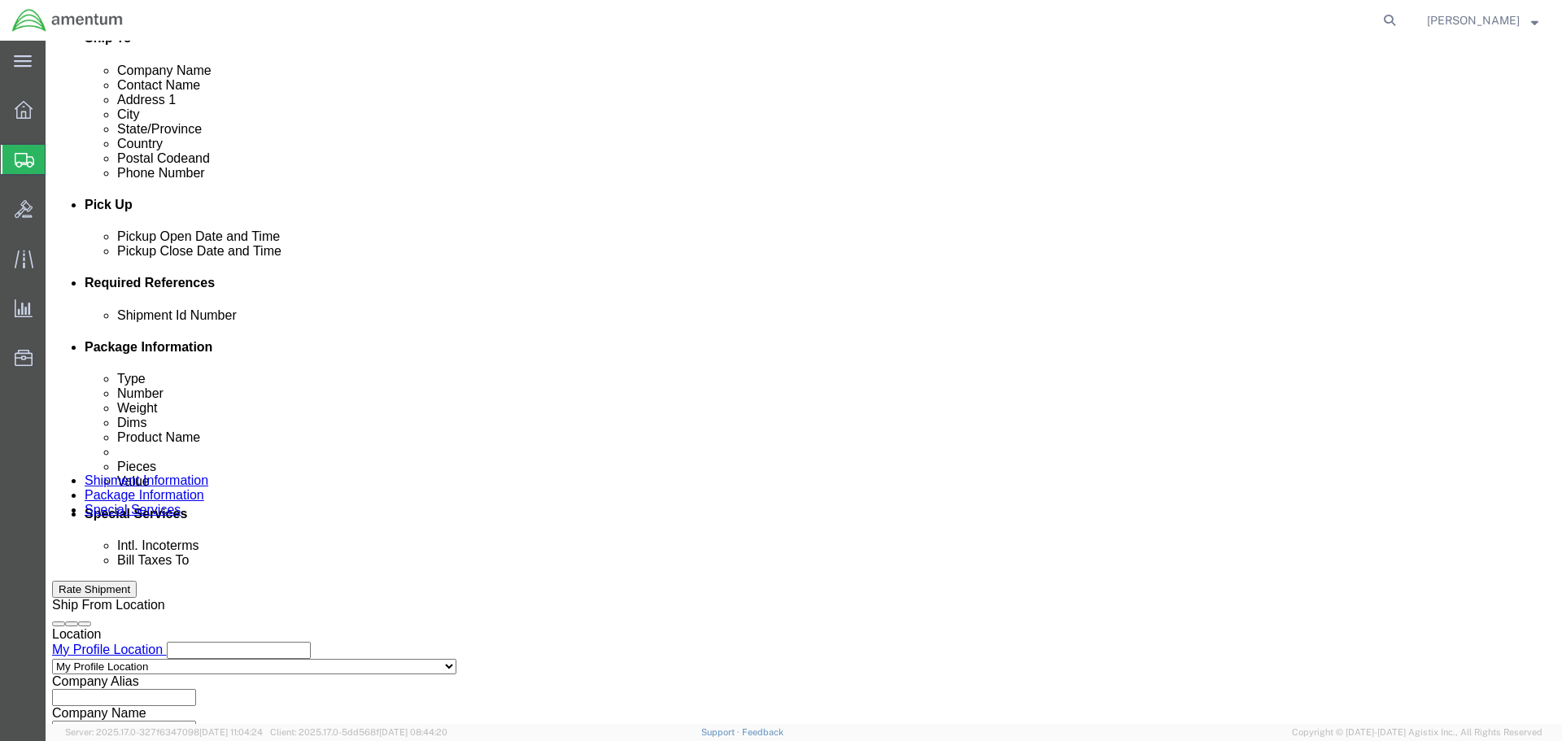
type input "[PERSON_NAME]"
click input "text"
type input "A"
type input "MAP TO ELP"
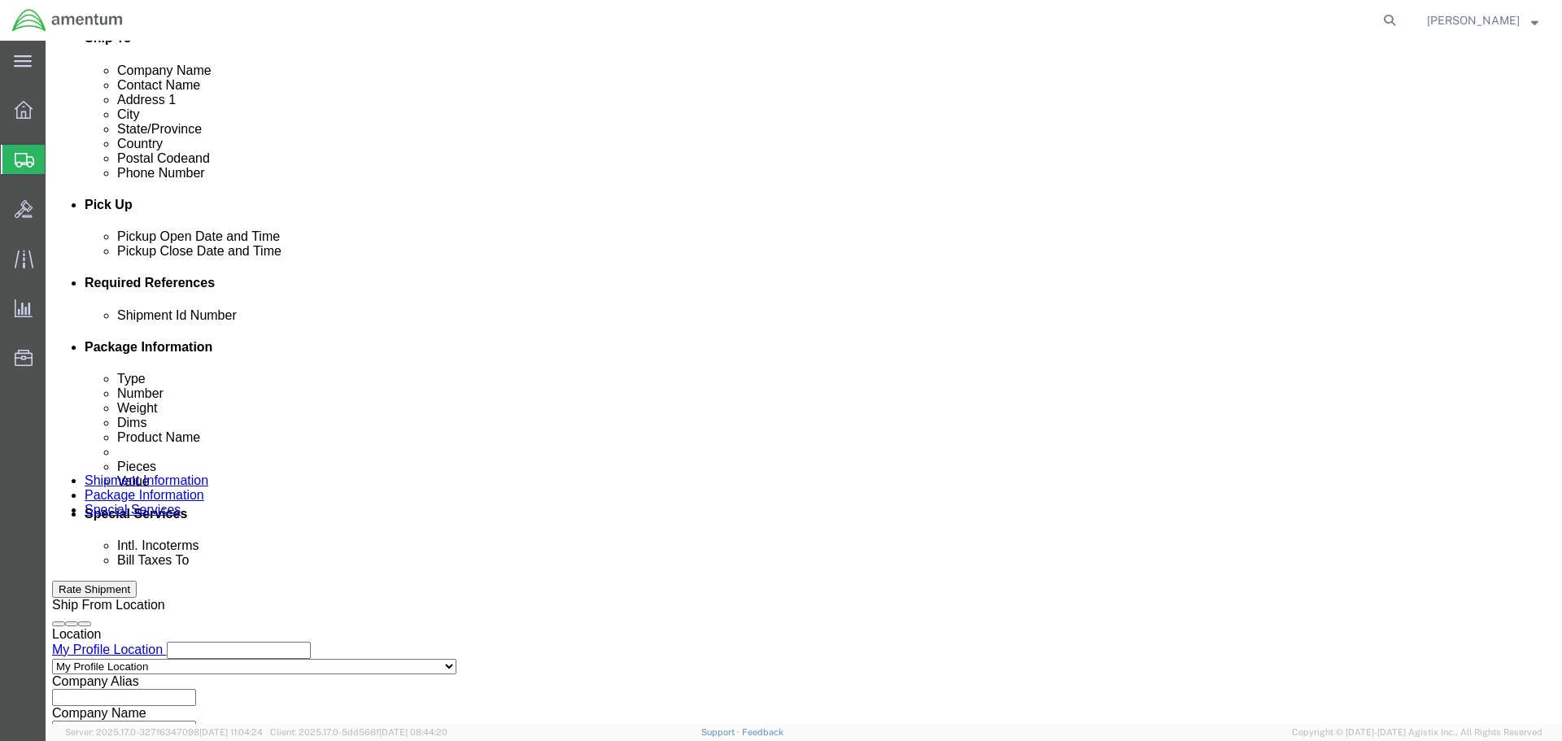
click button "Add reference"
click select "Select Account Type Activity ID Airline Appointment Number ASN Batch Request # …"
select select "PROJNUM"
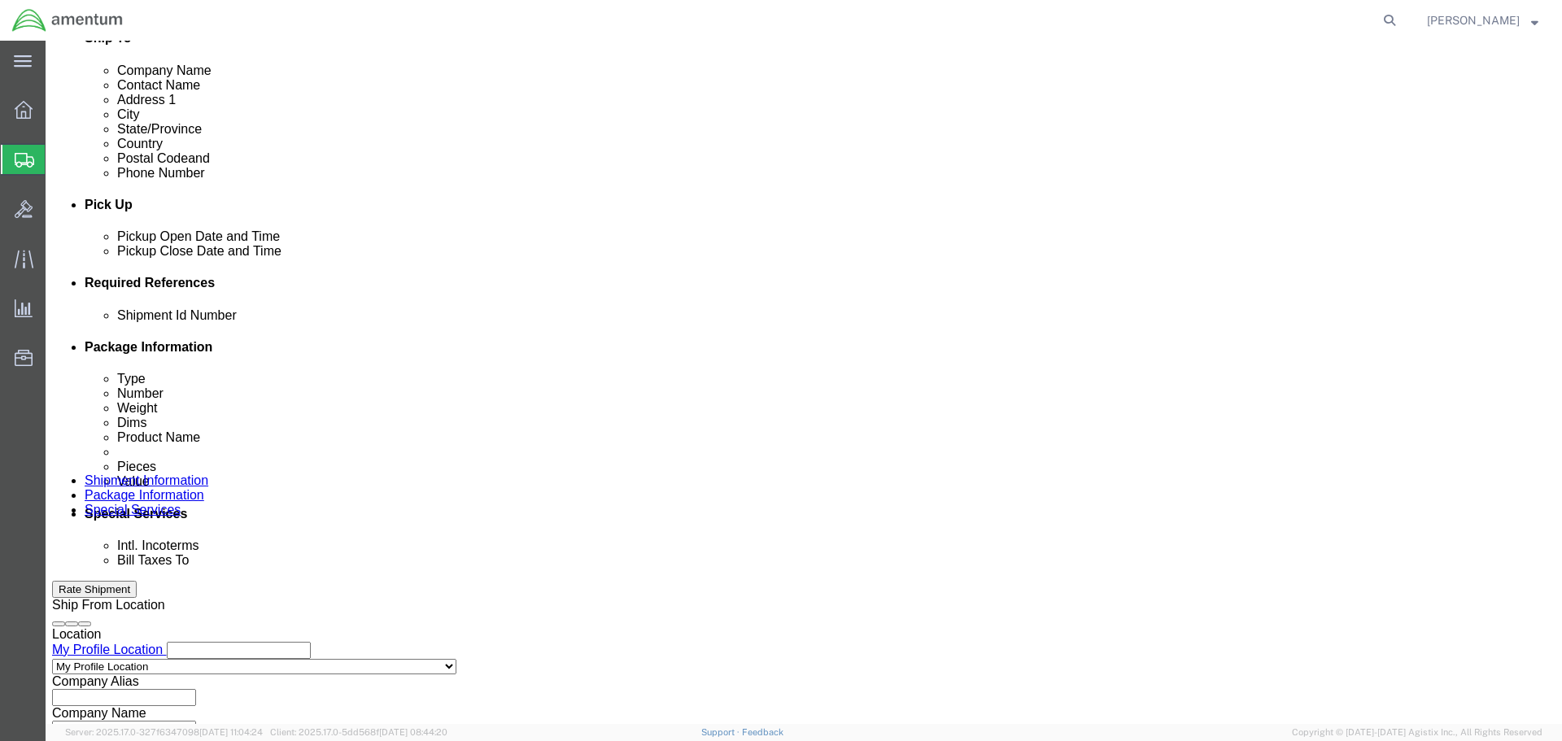
click select "Select Account Type Activity ID Airline Appointment Number ASN Batch Request # …"
type input "6118.03.03.2219.000.SER.0000"
select select "DEPT"
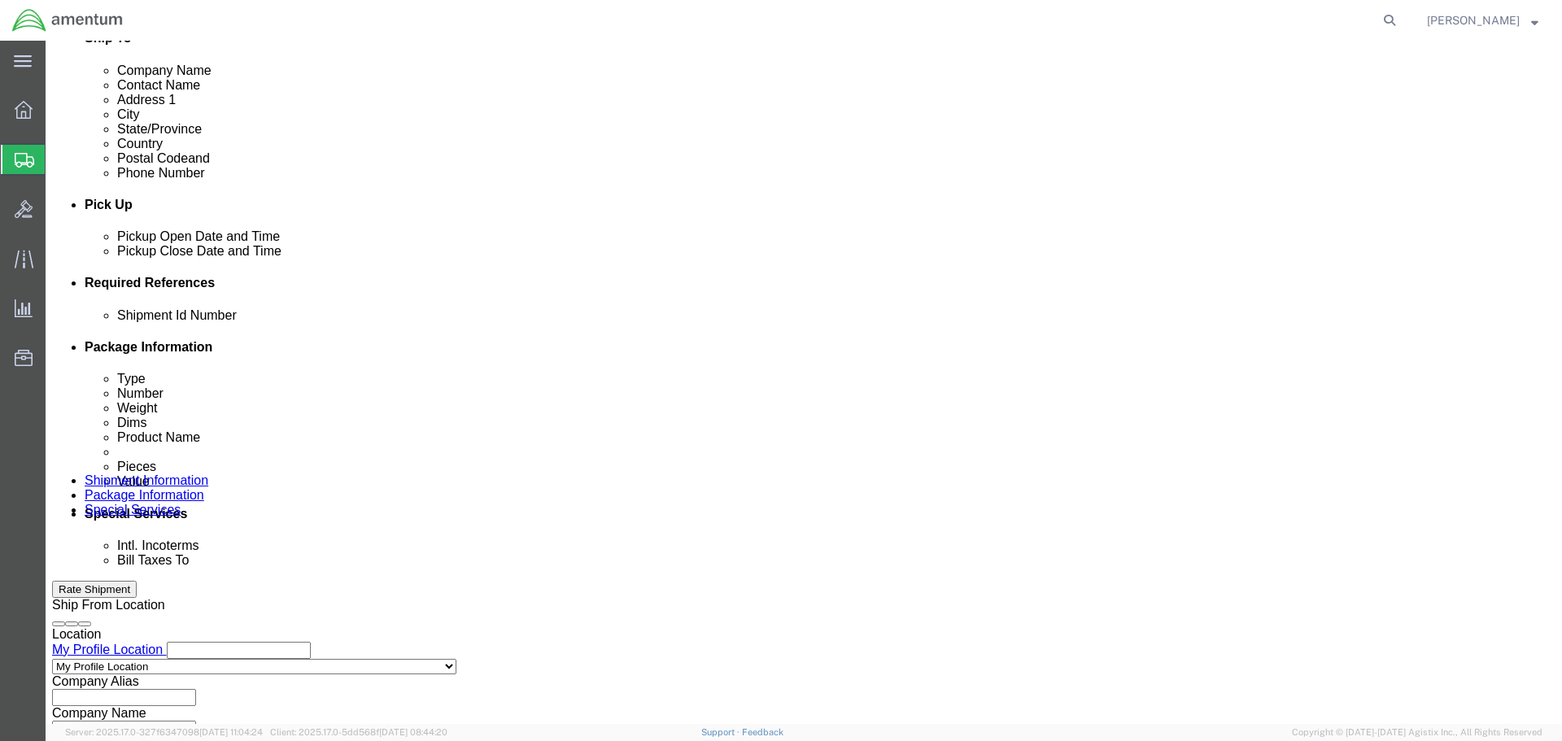
type input "CBP"
select select "CUSTREF"
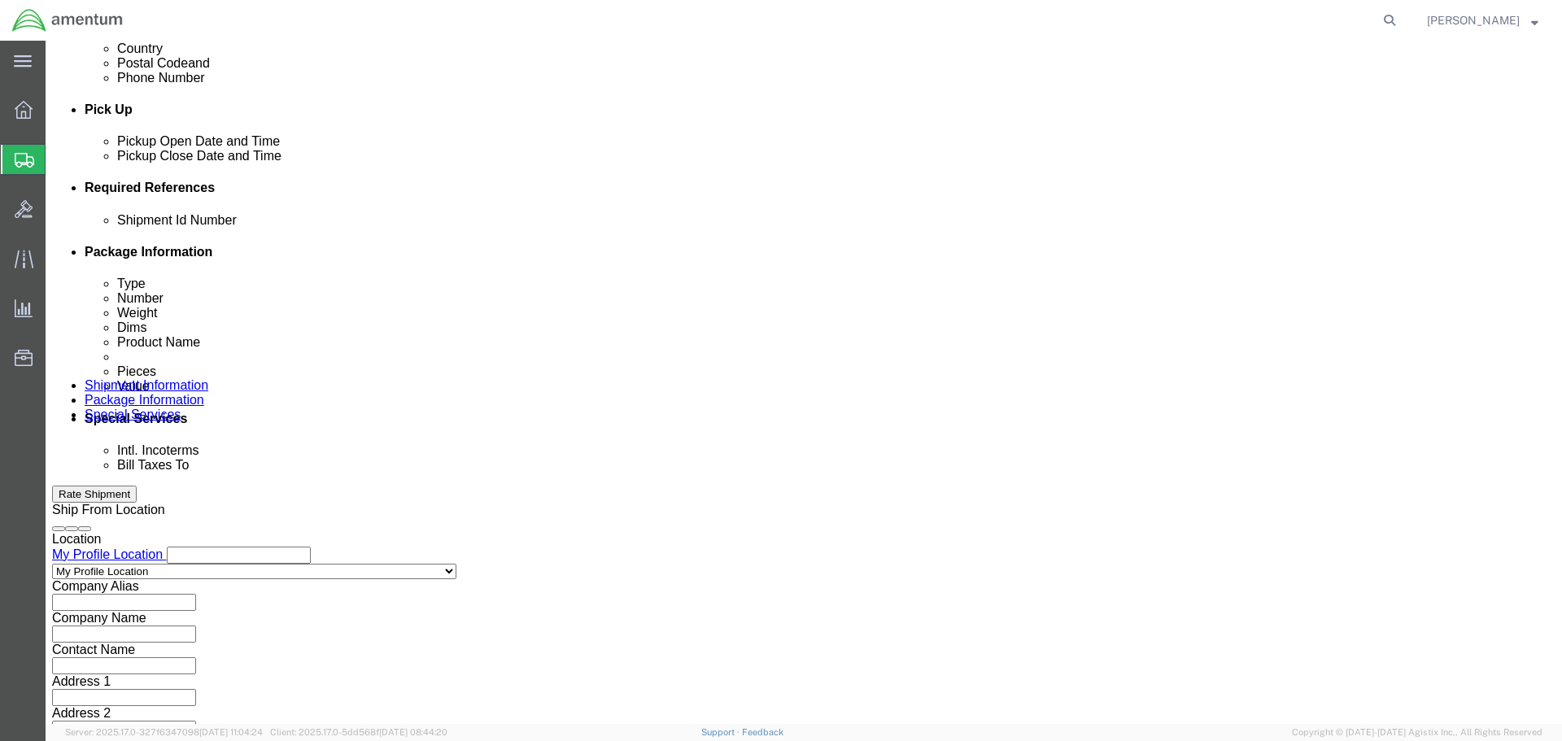
scroll to position [745, 0]
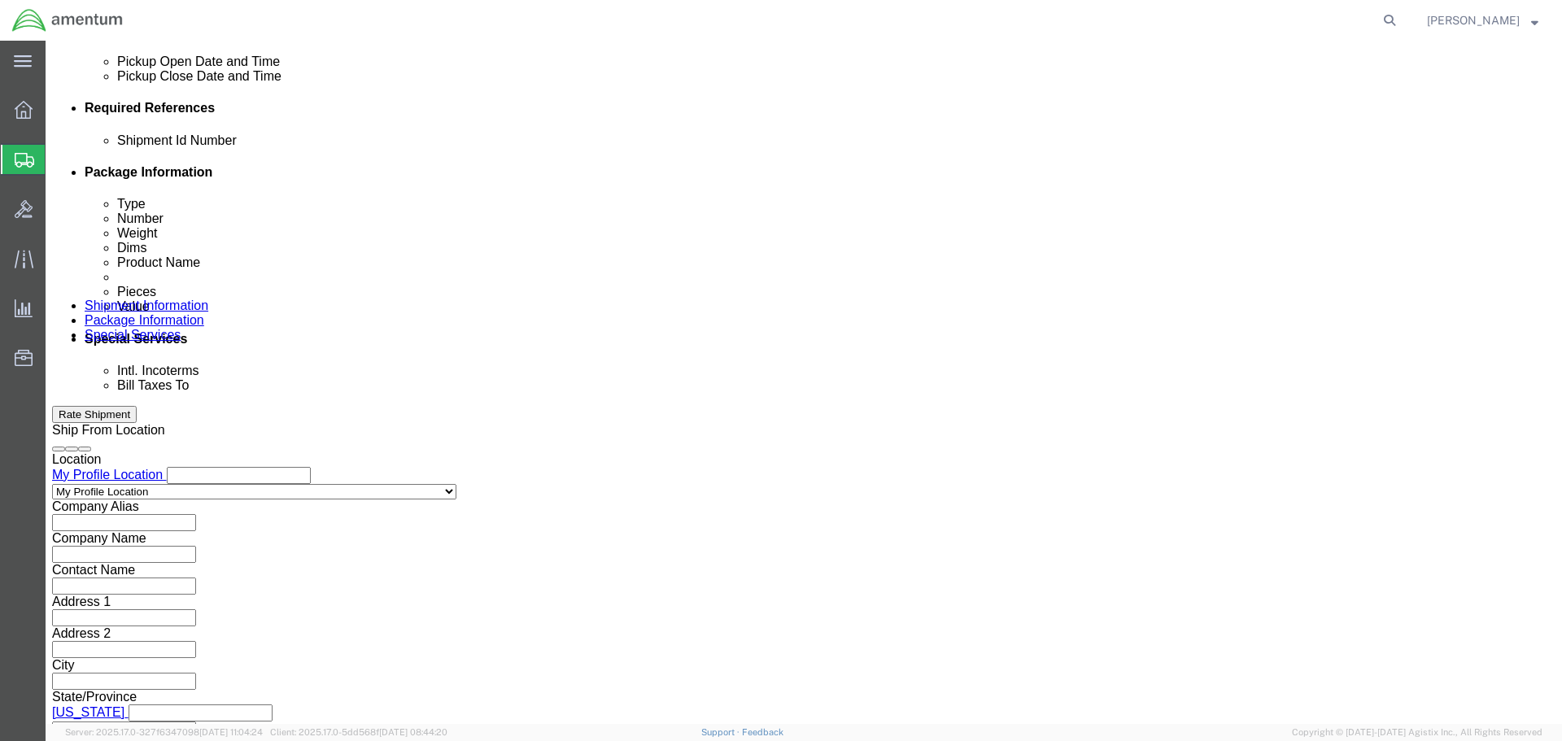
type input "AMS7102"
click button "Continue"
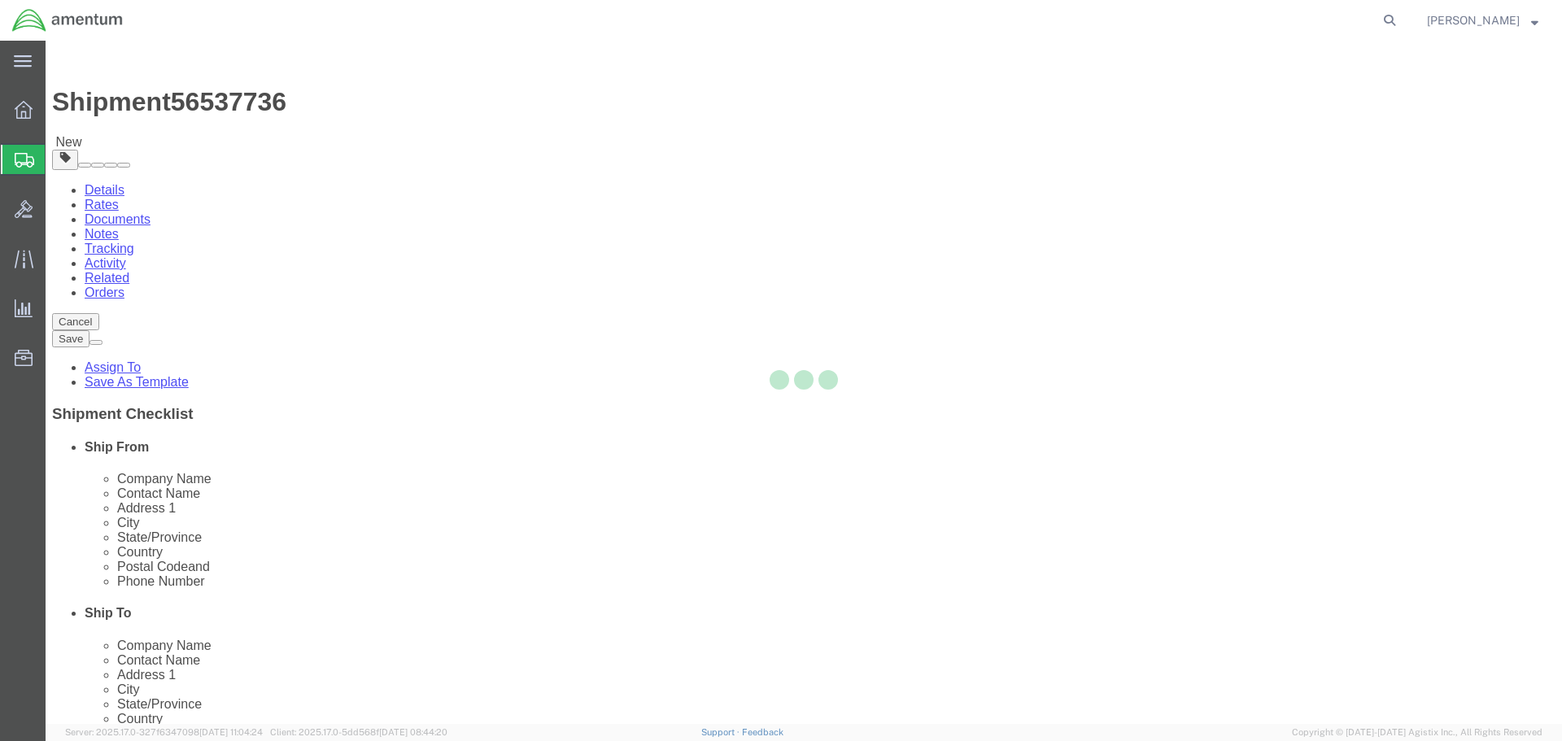
select select "CBOX"
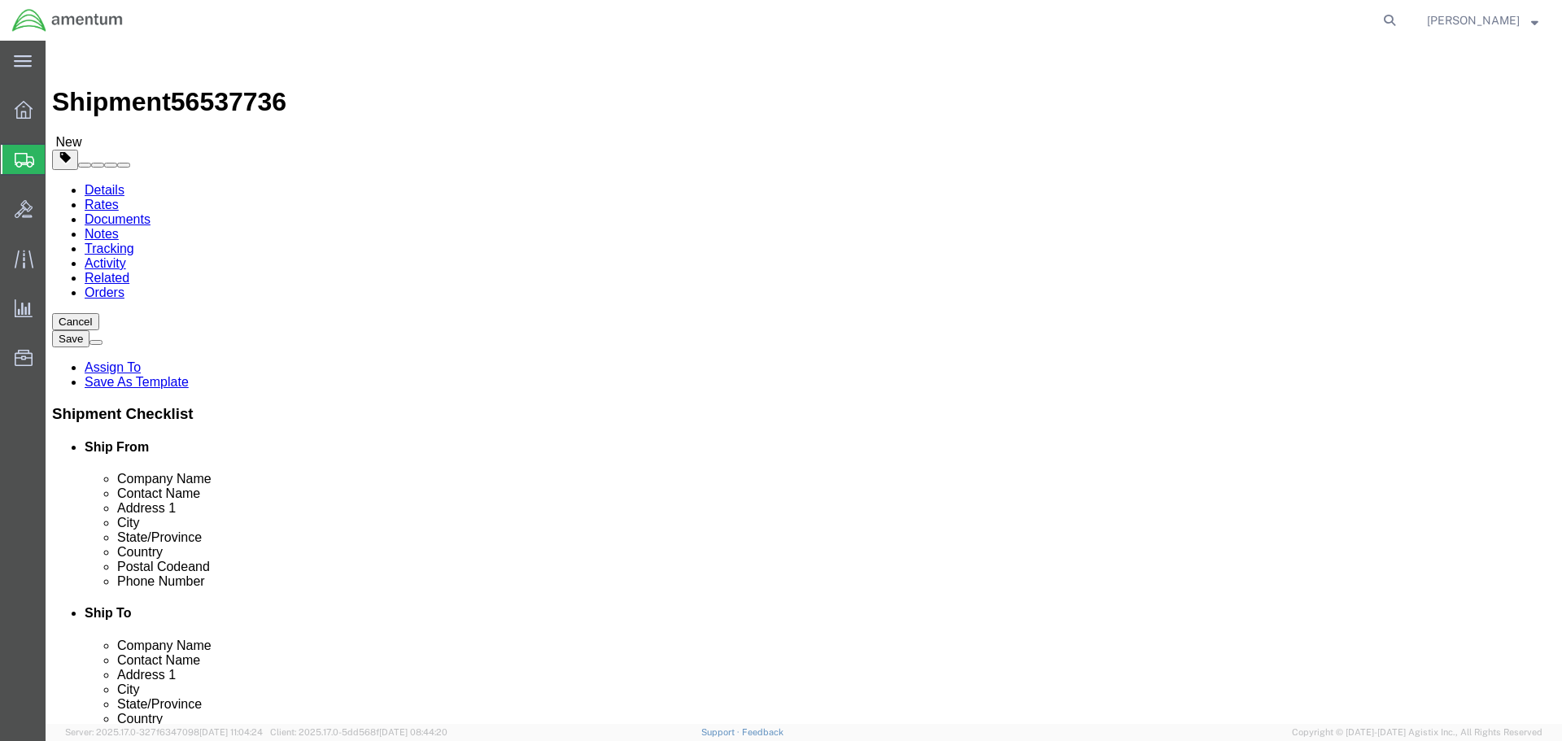
click input "text"
type input "16"
type input "10"
type input "8"
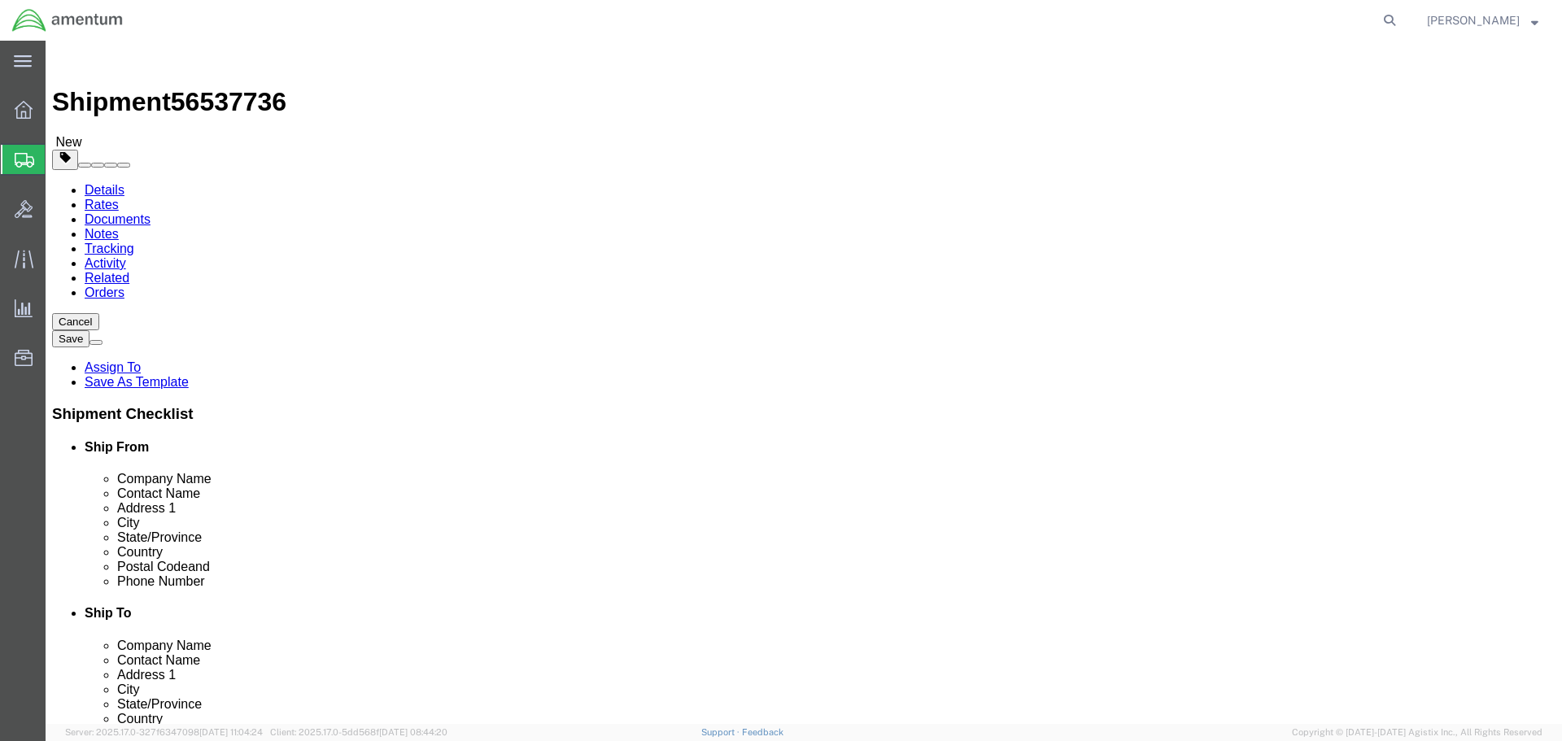
click link "Add Content"
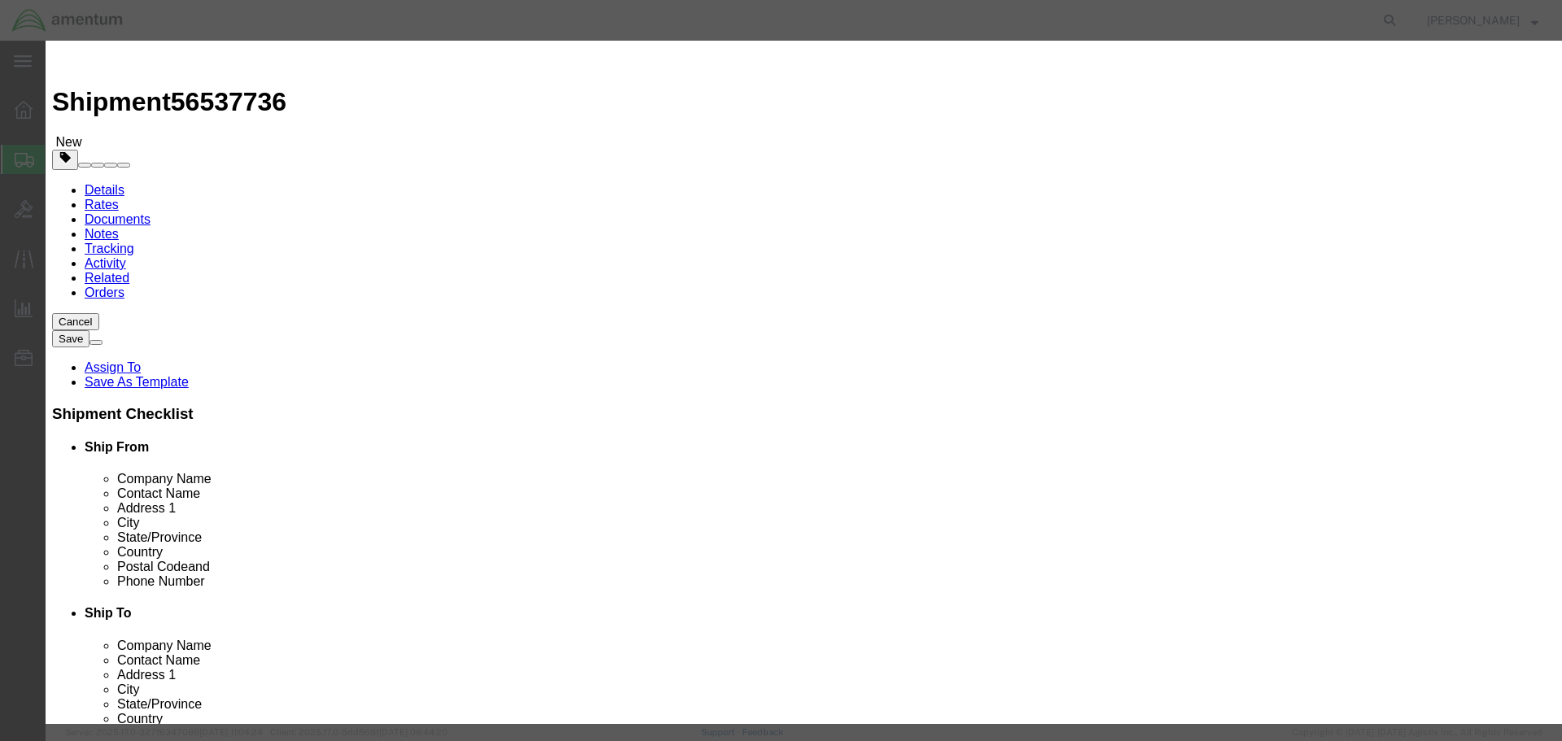
click input "text"
type input "MOVING MAP"
type input "1"
type input "70000"
click input "text"
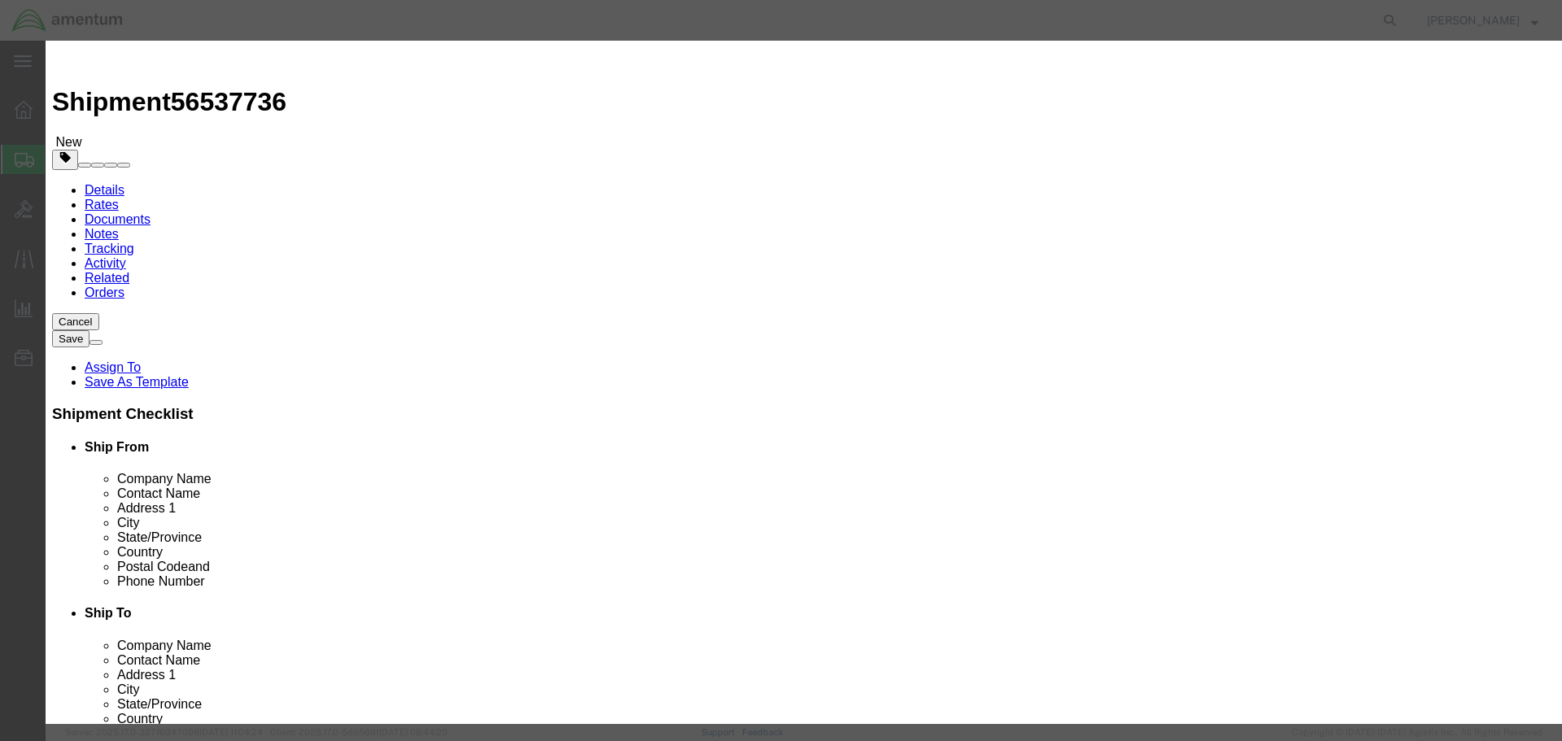
type input "AMS7102"
click button "Save & Close"
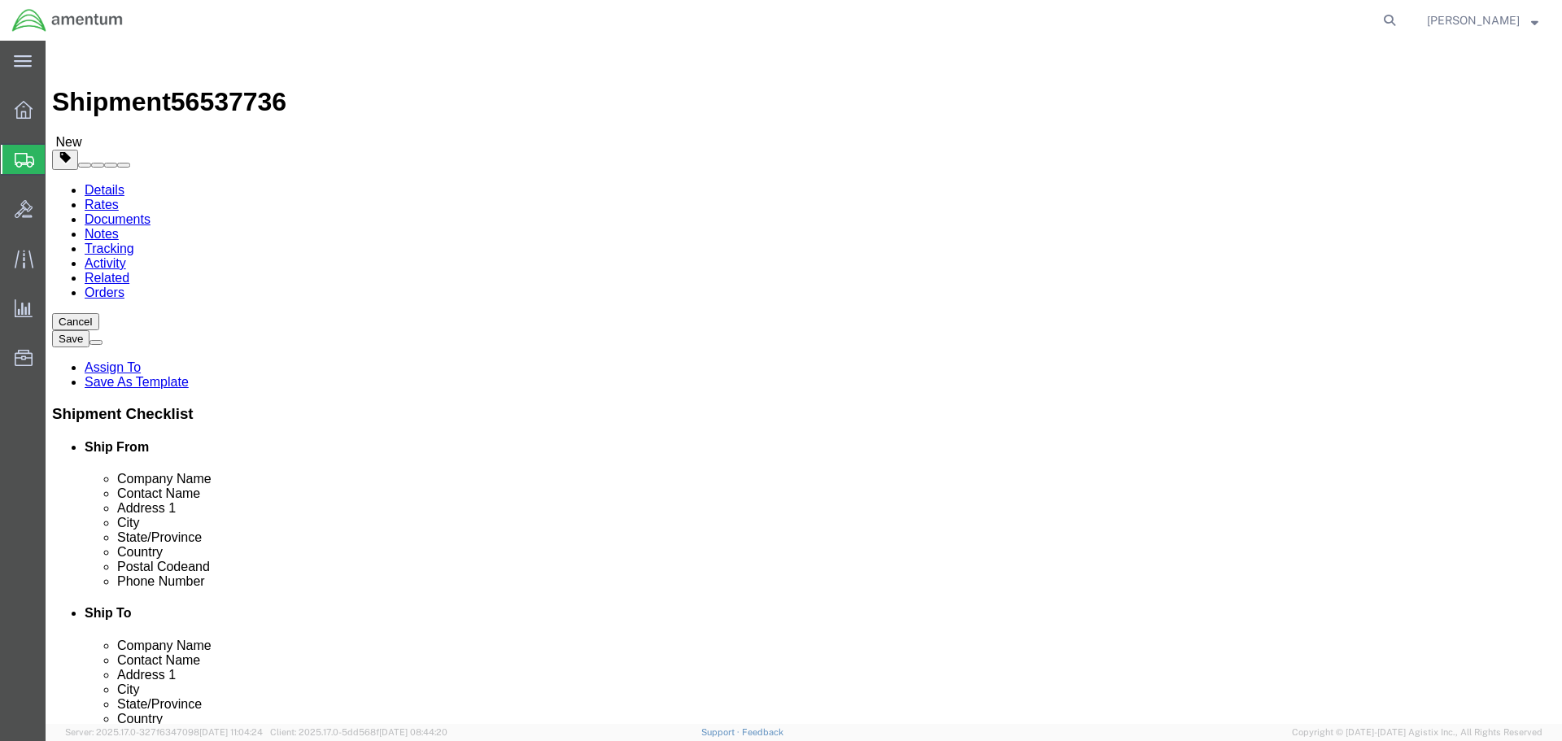
click button "Rate Shipment"
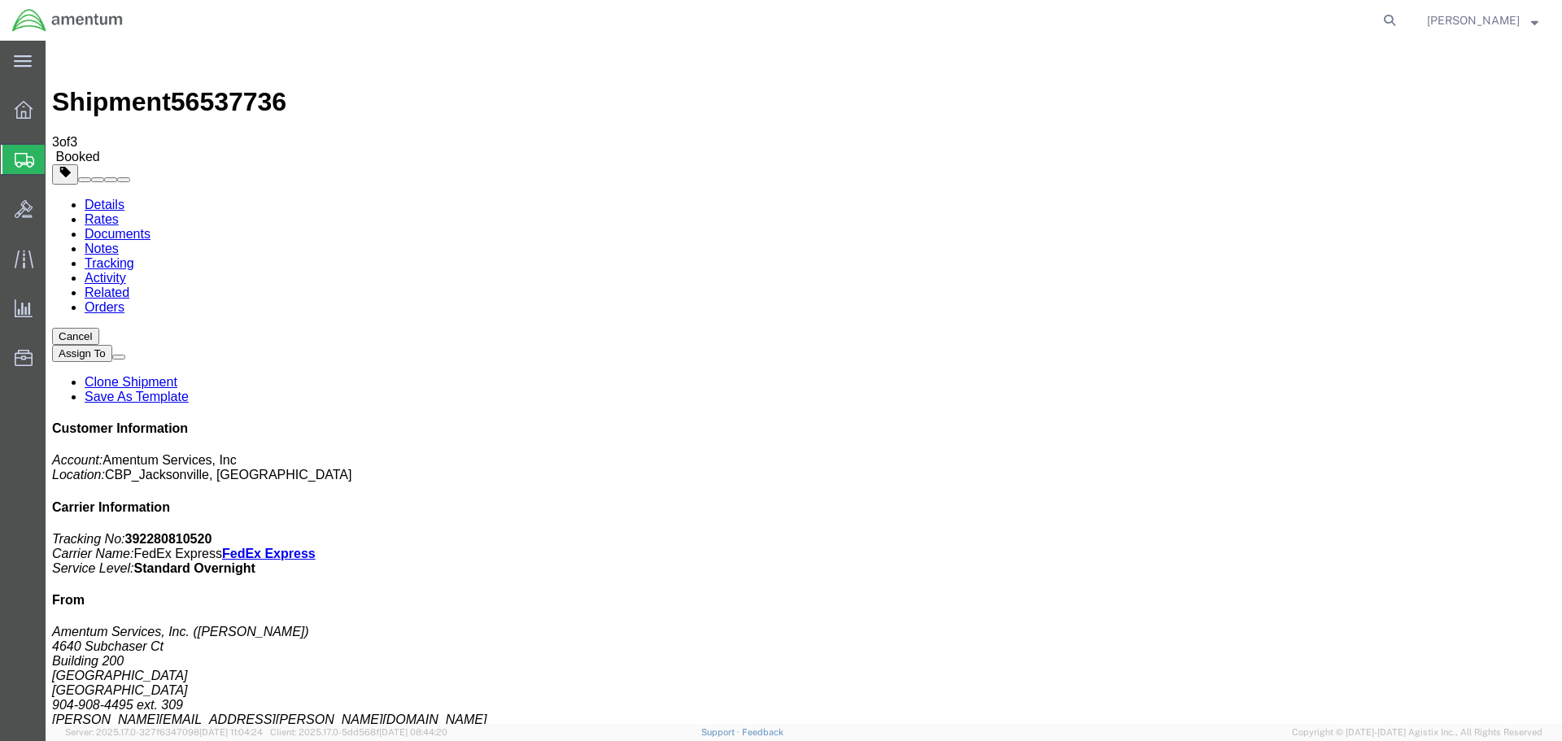
checkbox input "true"
click at [212, 532] on b "392280810520" at bounding box center [168, 539] width 87 height 14
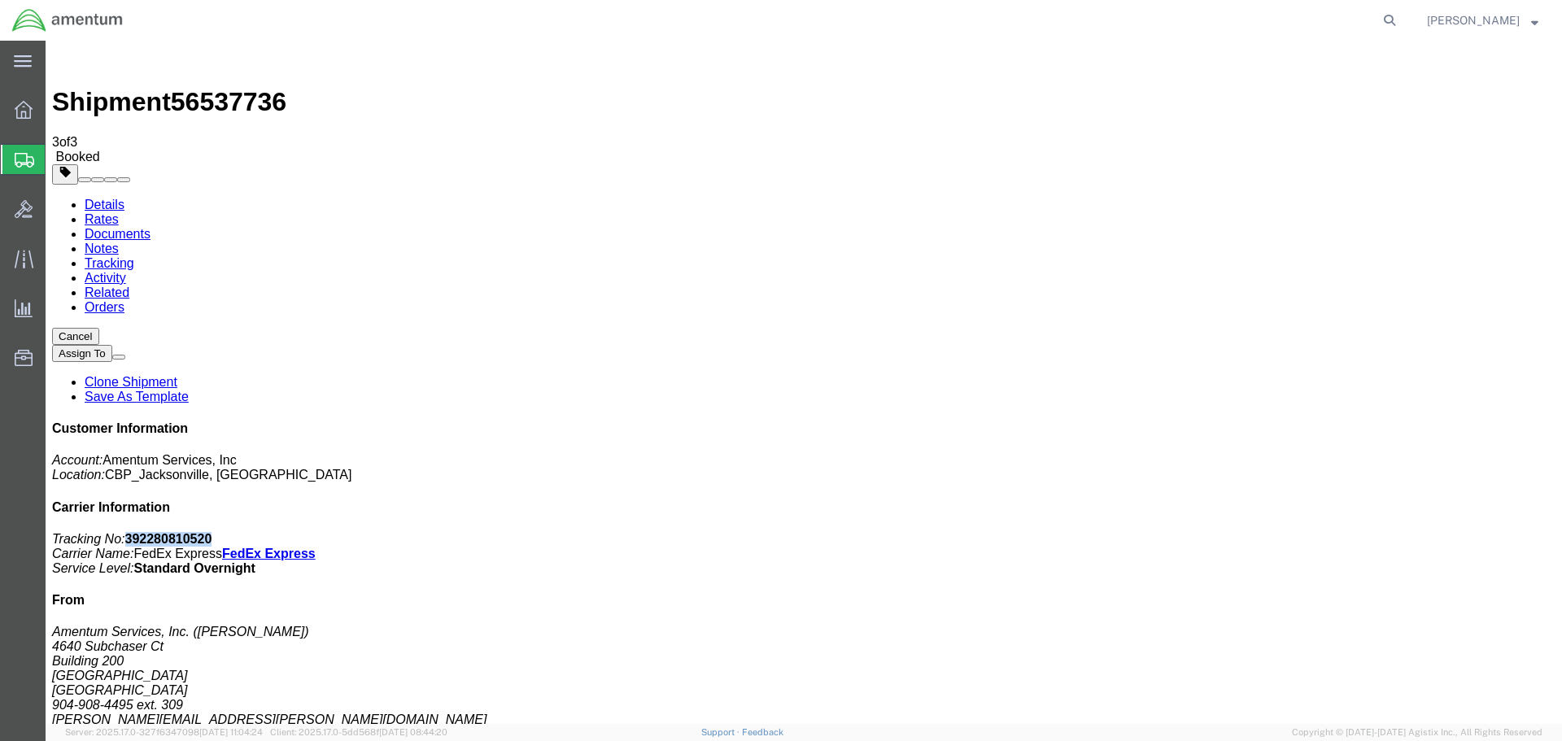
copy b "392280810520"
click at [98, 198] on link "Details" at bounding box center [105, 205] width 40 height 14
